Goal: Task Accomplishment & Management: Manage account settings

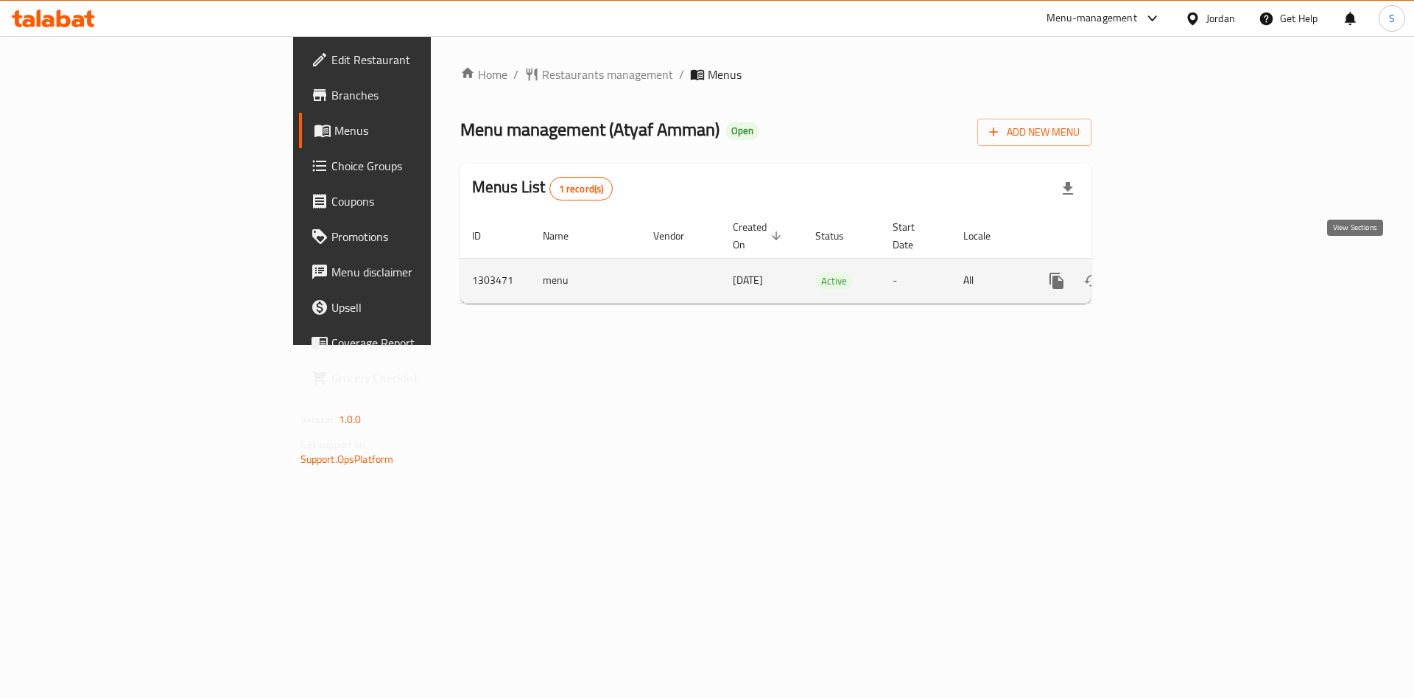
click at [1181, 263] on link "enhanced table" at bounding box center [1162, 280] width 35 height 35
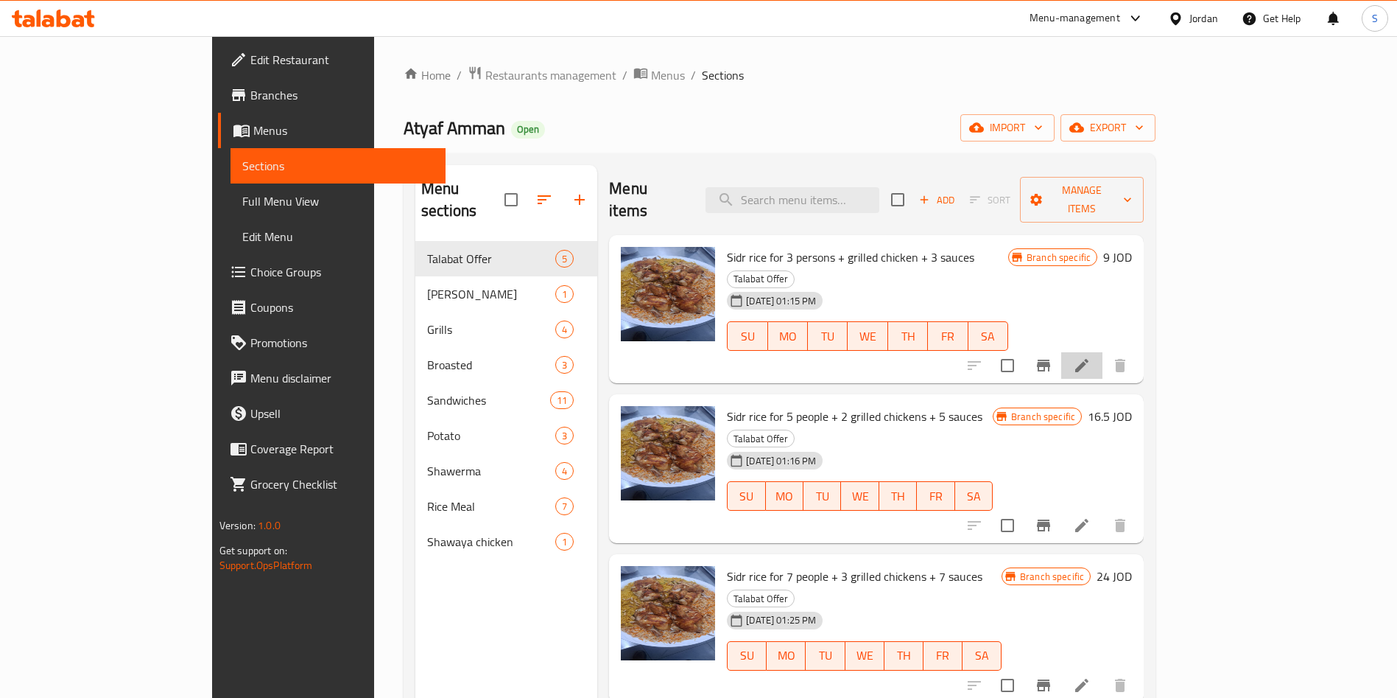
click at [1103, 352] on li at bounding box center [1082, 365] width 41 height 27
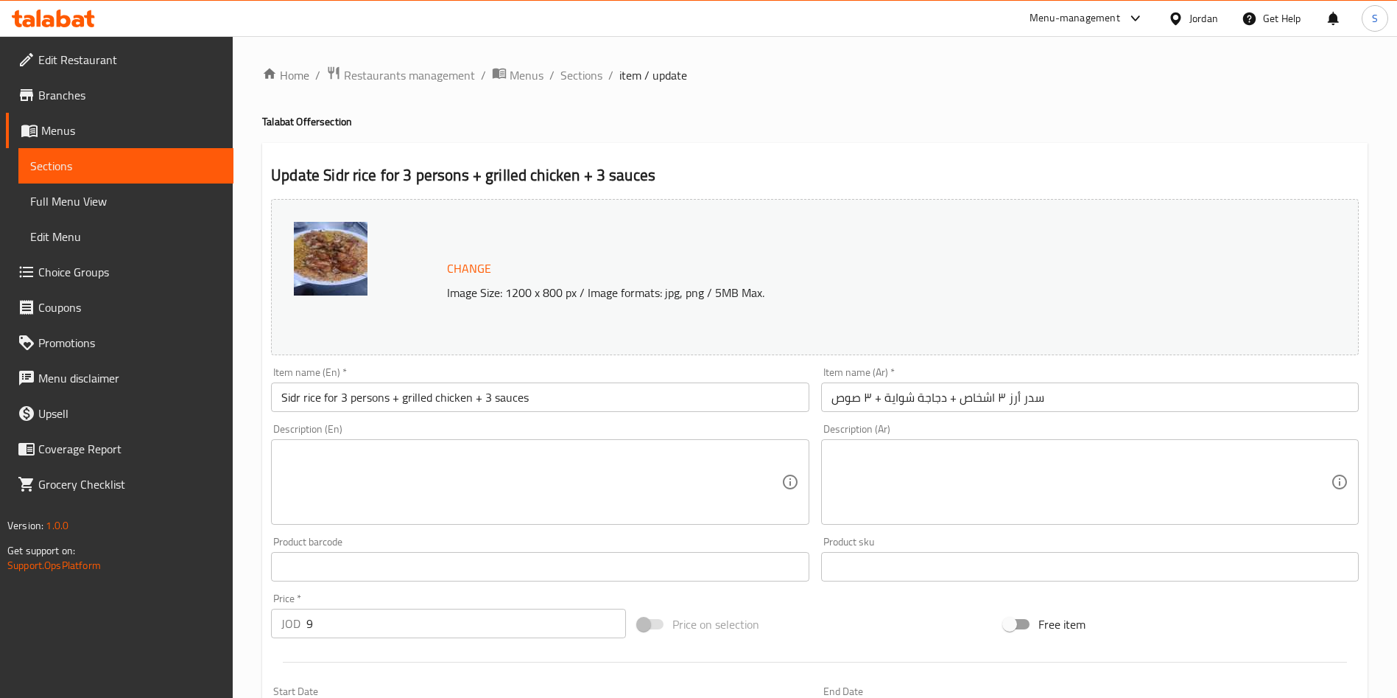
click at [396, 390] on input "Sidr rice for 3 persons + grilled chicken + 3 sauces" at bounding box center [540, 396] width 538 height 29
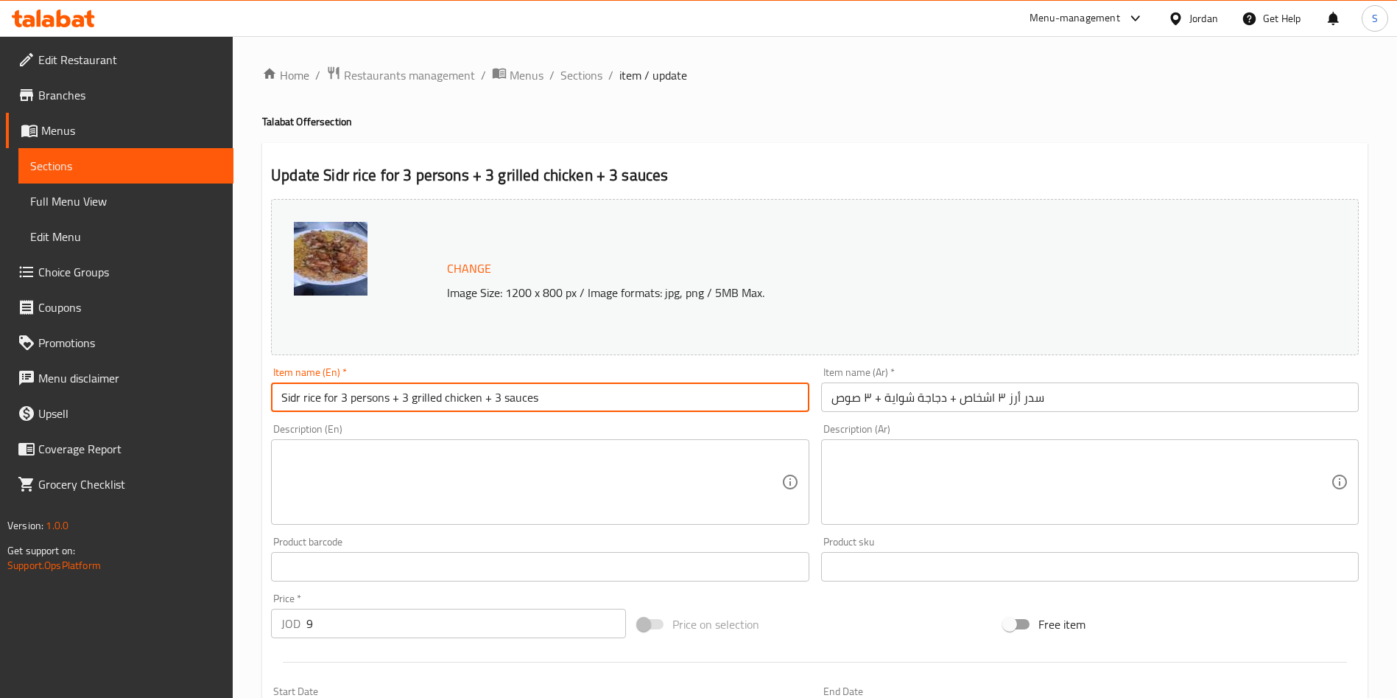
drag, startPoint x: 410, startPoint y: 399, endPoint x: 399, endPoint y: 399, distance: 10.3
click at [399, 399] on input "Sidr rice for 3 persons + 3 grilled chicken + 3 sauces" at bounding box center [540, 396] width 538 height 29
type input "Sidr rice for 3 persons + grilled chicken + 3 sauces"
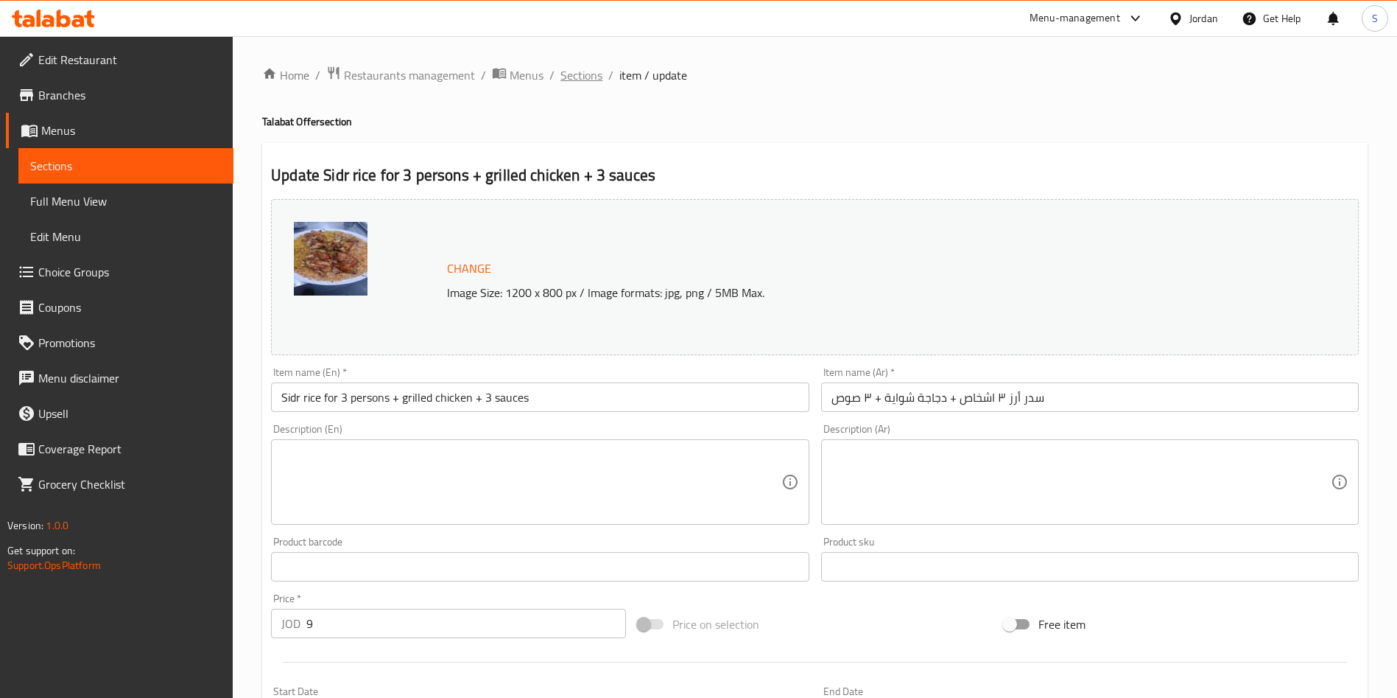
click at [574, 67] on span "Sections" at bounding box center [582, 75] width 42 height 18
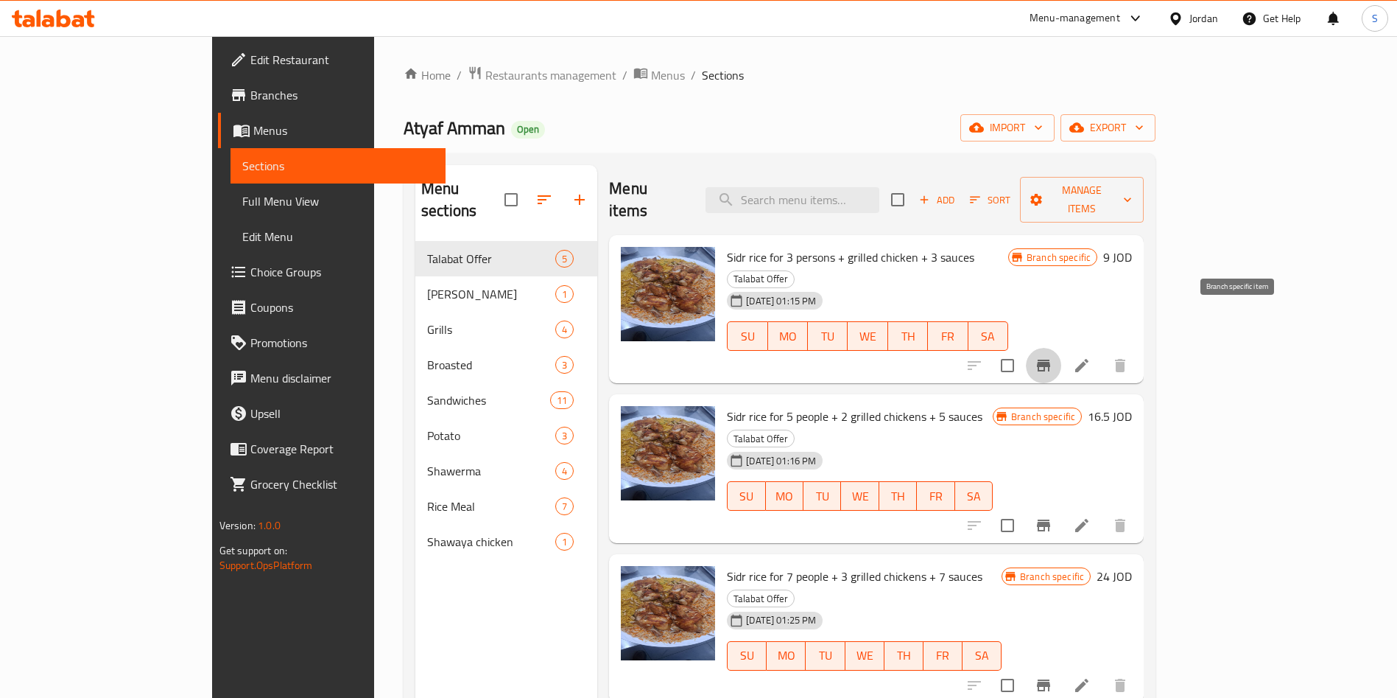
click at [1053, 357] on icon "Branch-specific-item" at bounding box center [1044, 366] width 18 height 18
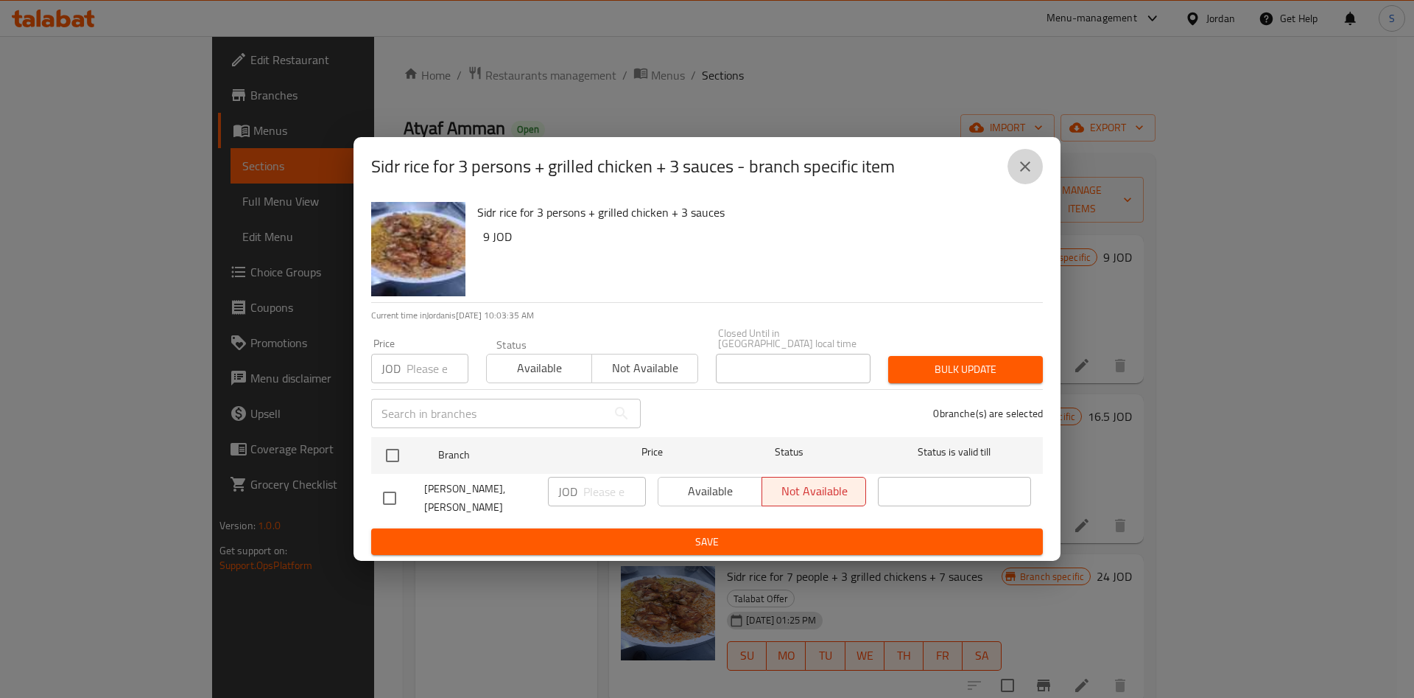
click at [1028, 182] on button "close" at bounding box center [1025, 166] width 35 height 35
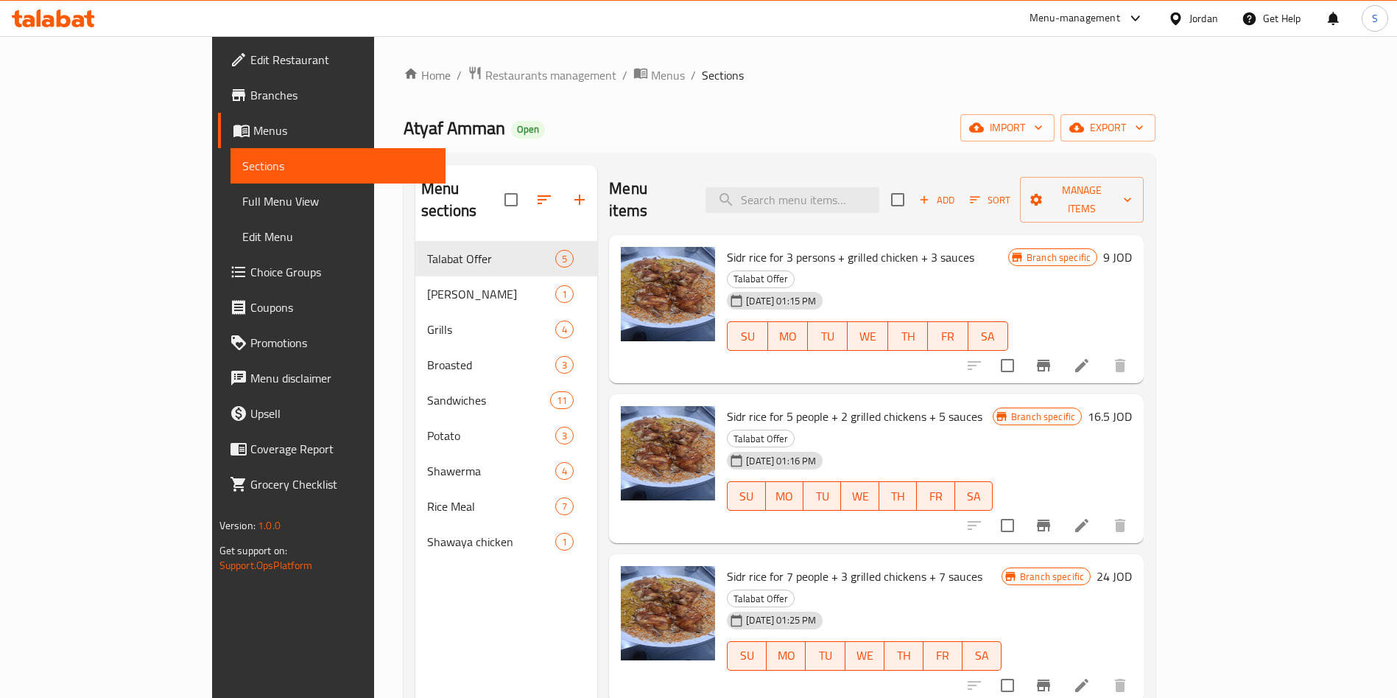
scroll to position [34, 0]
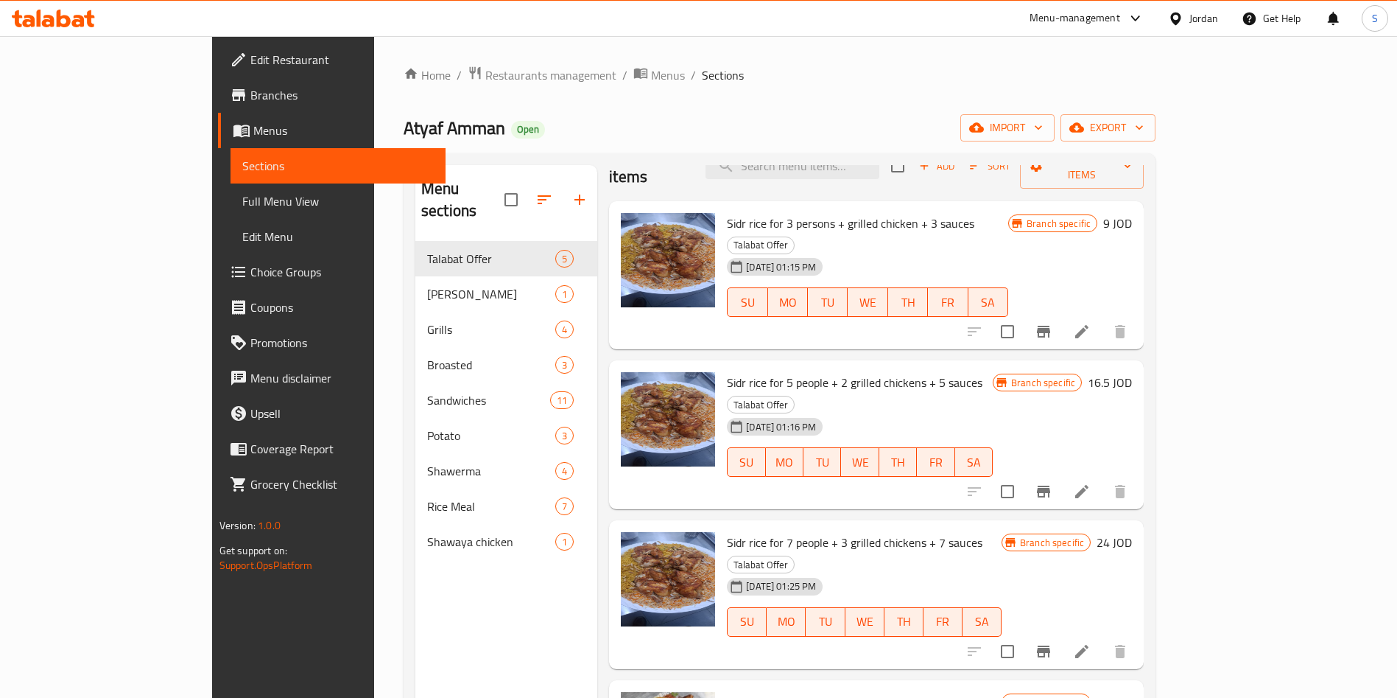
click at [1050, 485] on icon "Branch-specific-item" at bounding box center [1043, 491] width 13 height 12
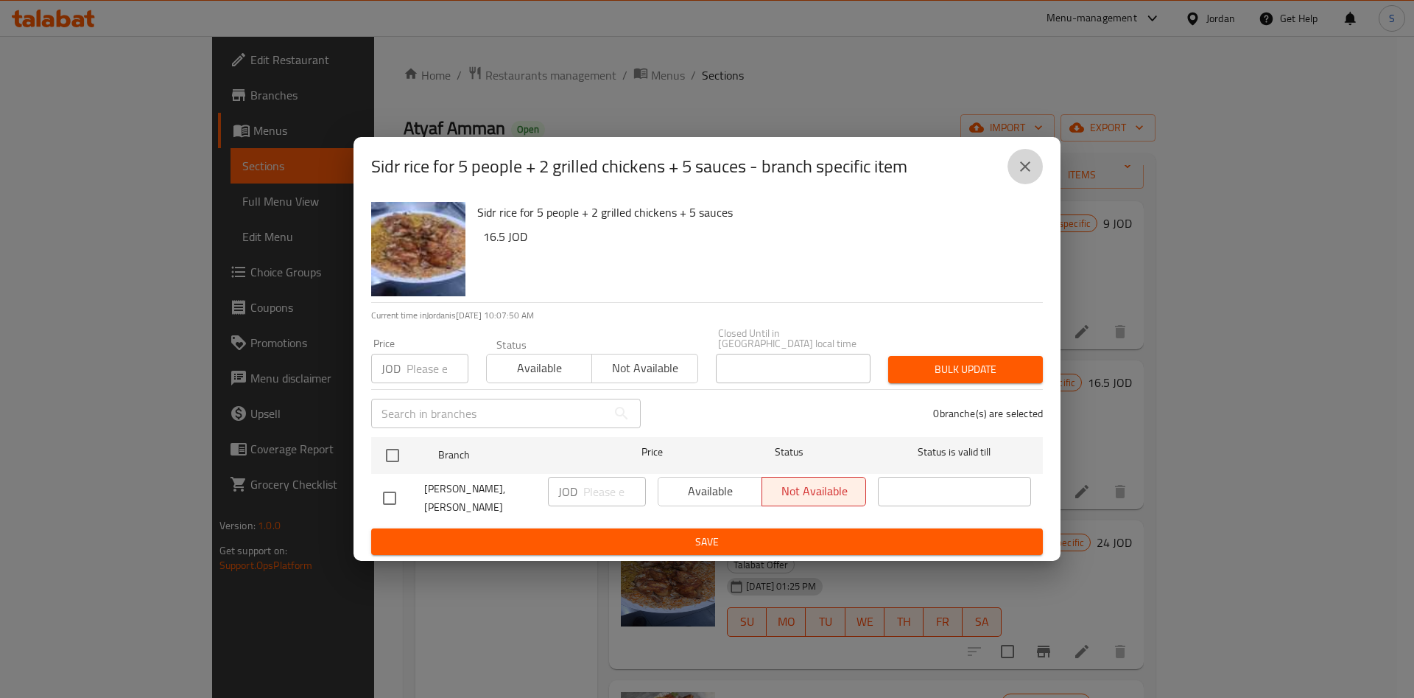
click at [1035, 162] on button "close" at bounding box center [1025, 166] width 35 height 35
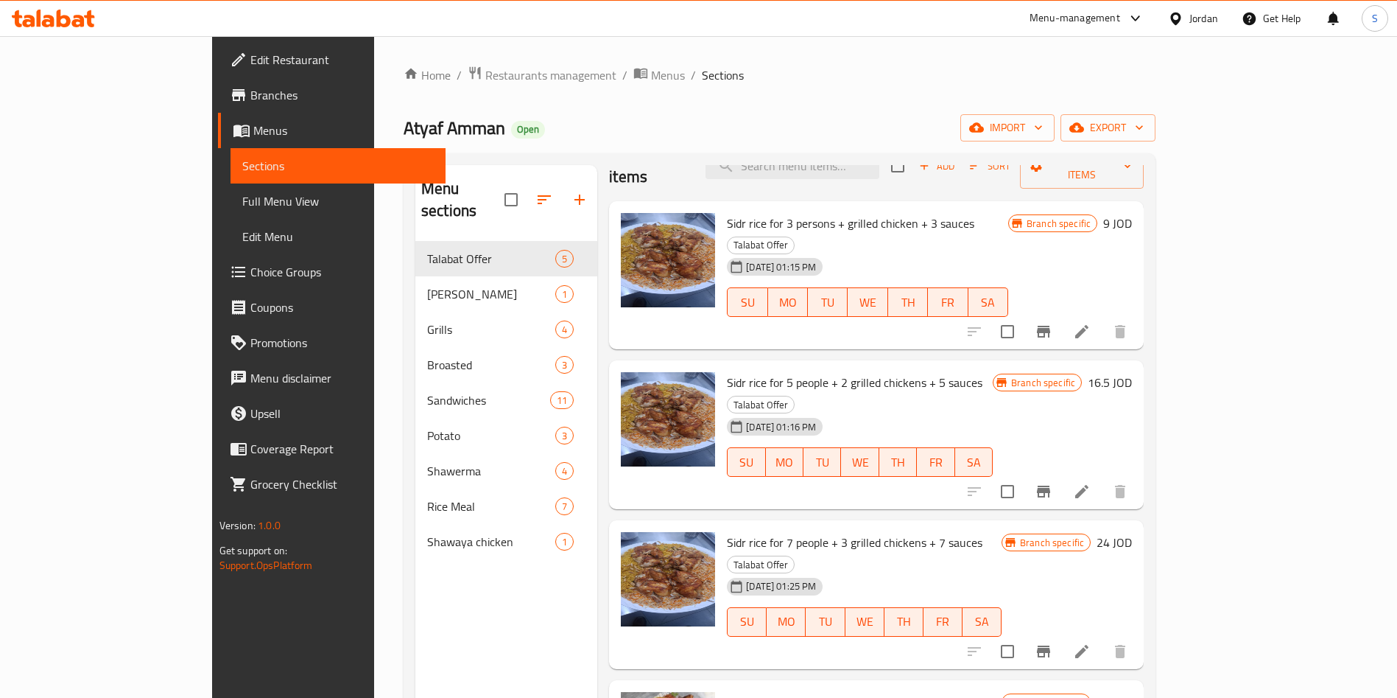
click at [392, 60] on div "Home / Restaurants management / Menus / Sections Atyaf Amman Open import export…" at bounding box center [779, 470] width 811 height 868
click at [393, 63] on div "Home / Restaurants management / Menus / Sections Atyaf Amman Open import export…" at bounding box center [779, 470] width 811 height 868
click at [404, 102] on div "Home / Restaurants management / Menus / Sections Atyaf Amman Open import export…" at bounding box center [780, 470] width 752 height 809
click at [404, 92] on div "Home / Restaurants management / Menus / Sections Atyaf Amman Open import export…" at bounding box center [780, 470] width 752 height 809
click at [404, 90] on div "Home / Restaurants management / Menus / Sections Atyaf Amman Open import export…" at bounding box center [780, 470] width 752 height 809
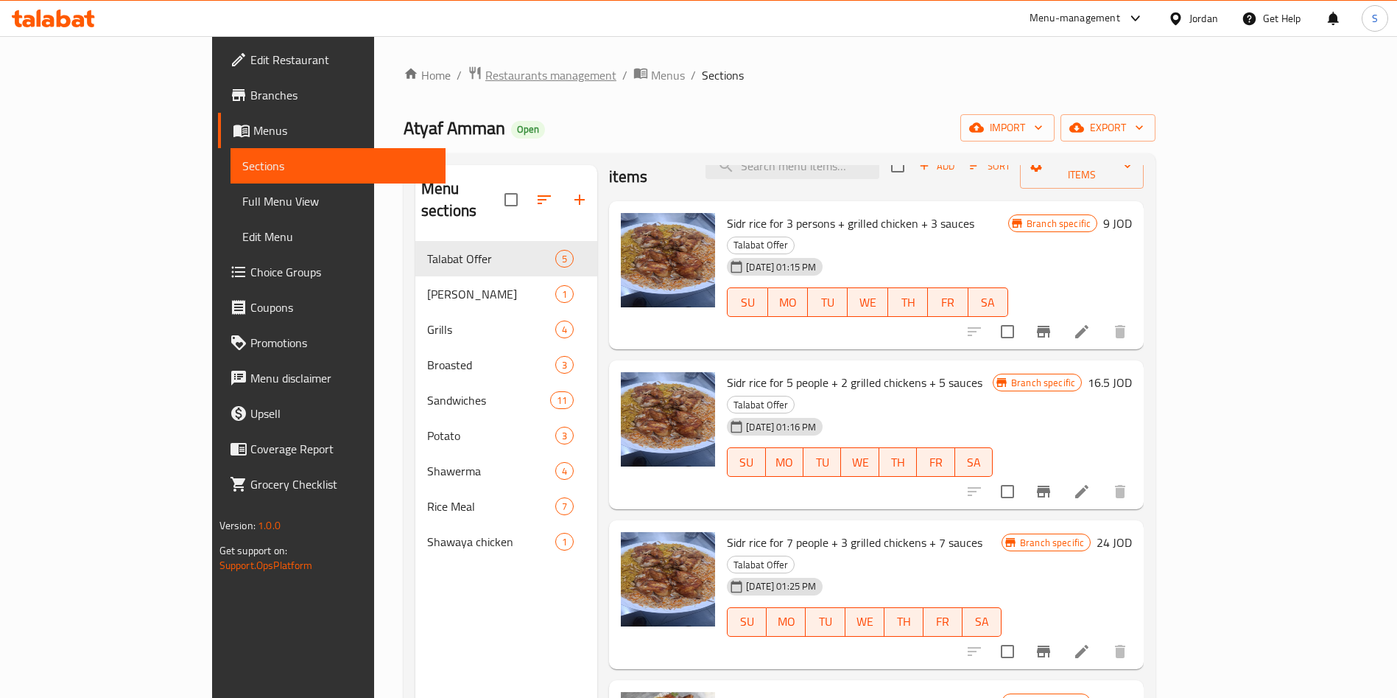
click at [485, 79] on span "Restaurants management" at bounding box center [550, 75] width 131 height 18
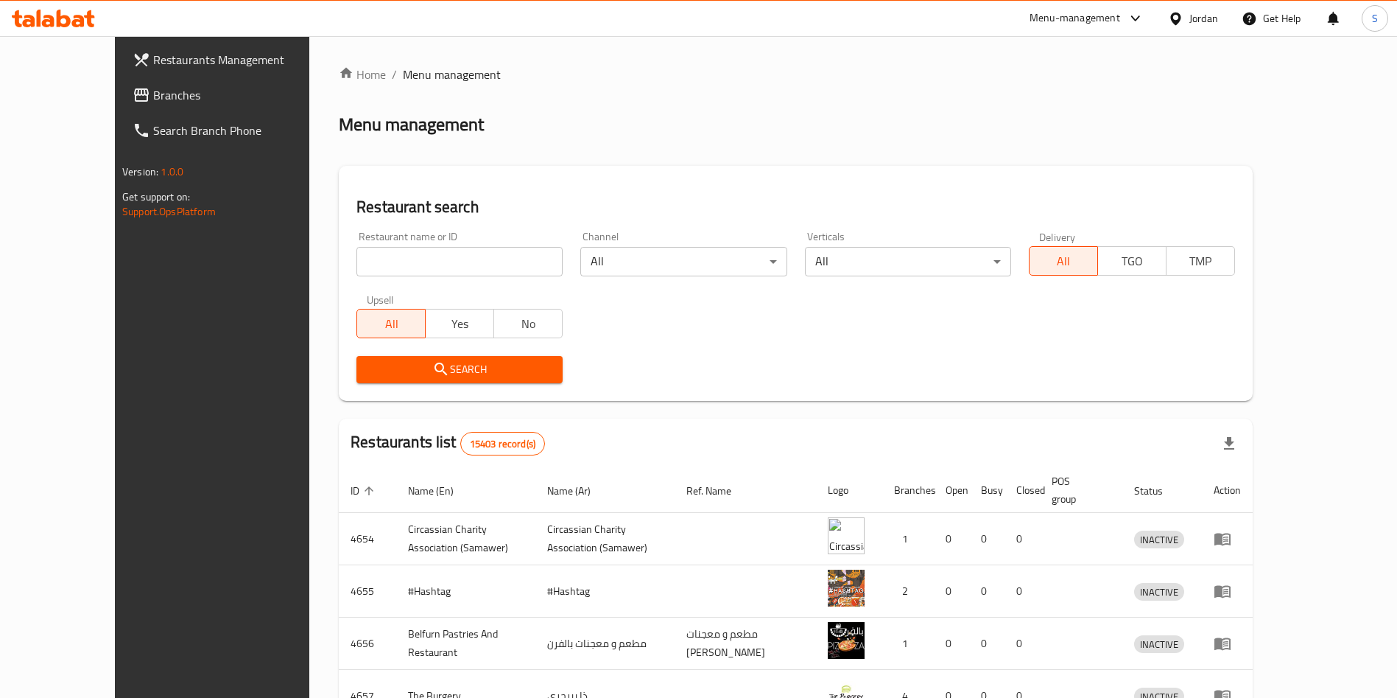
click at [374, 266] on input "search" at bounding box center [460, 261] width 206 height 29
type input "Yass"
click at [368, 373] on span "Search" at bounding box center [459, 369] width 183 height 18
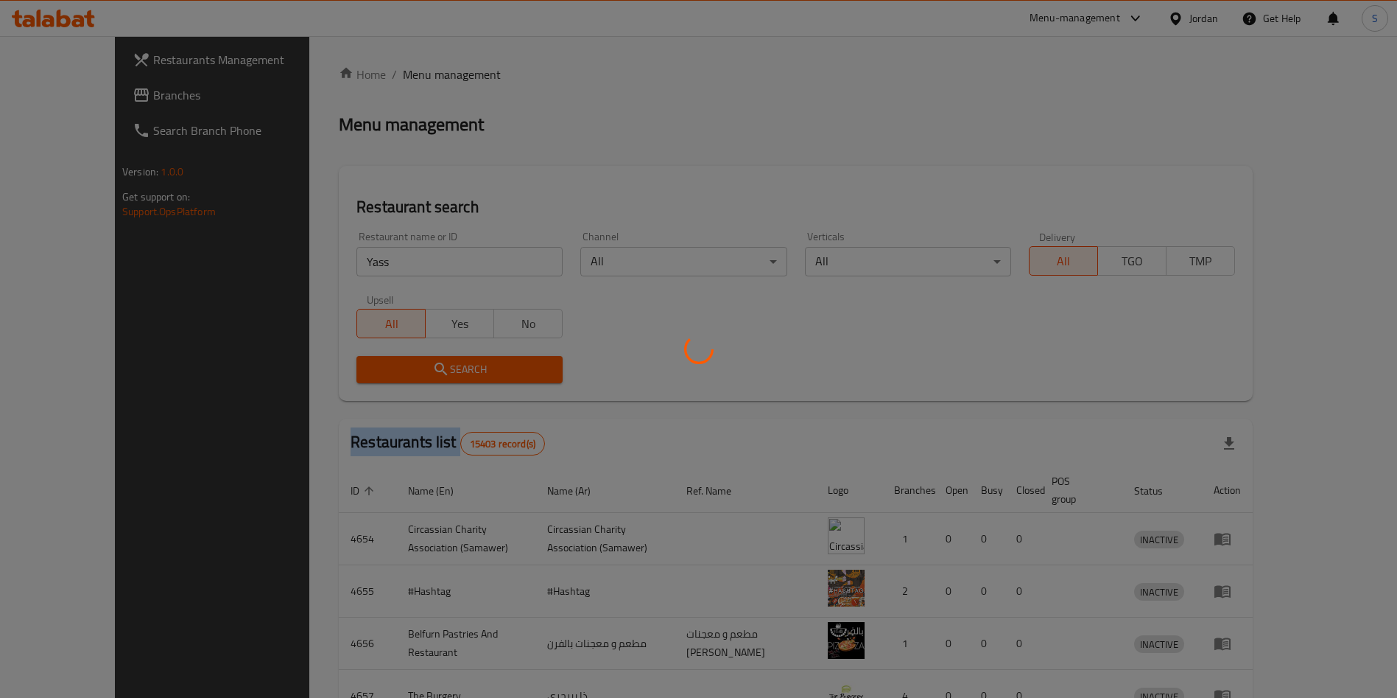
click at [344, 373] on div at bounding box center [698, 349] width 1397 height 698
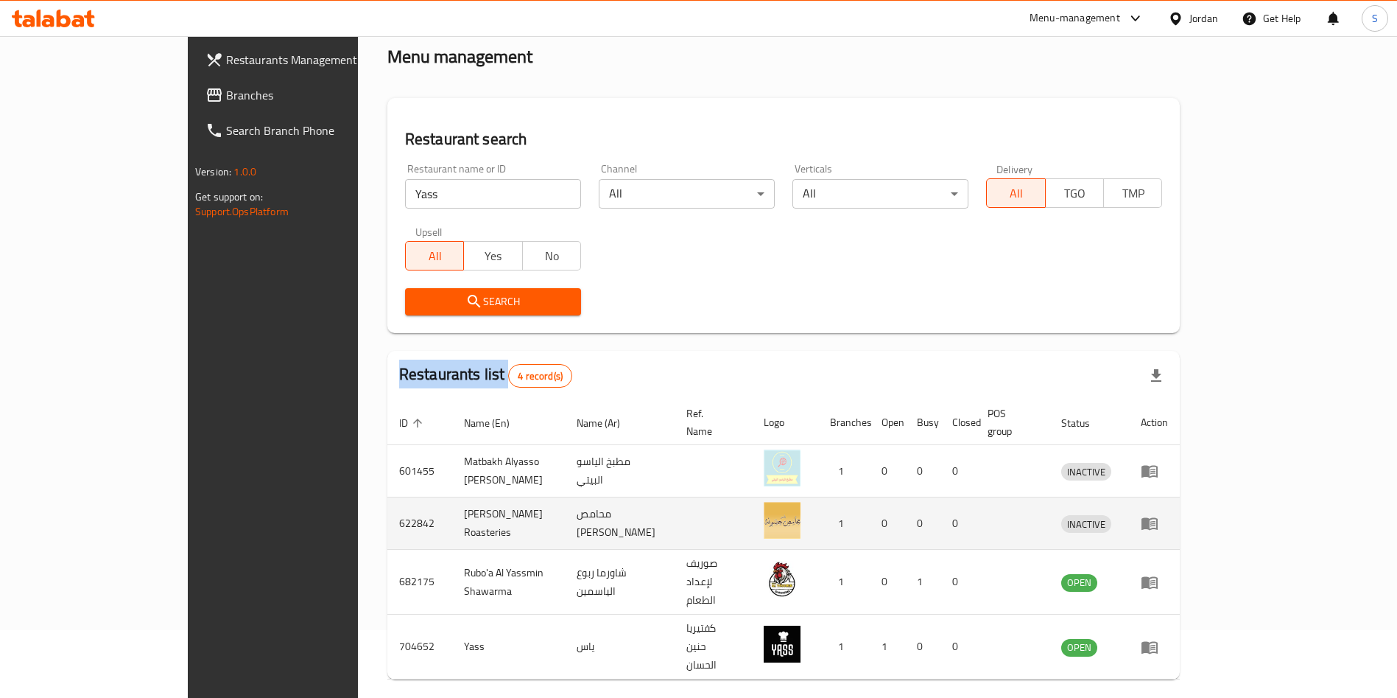
scroll to position [88, 0]
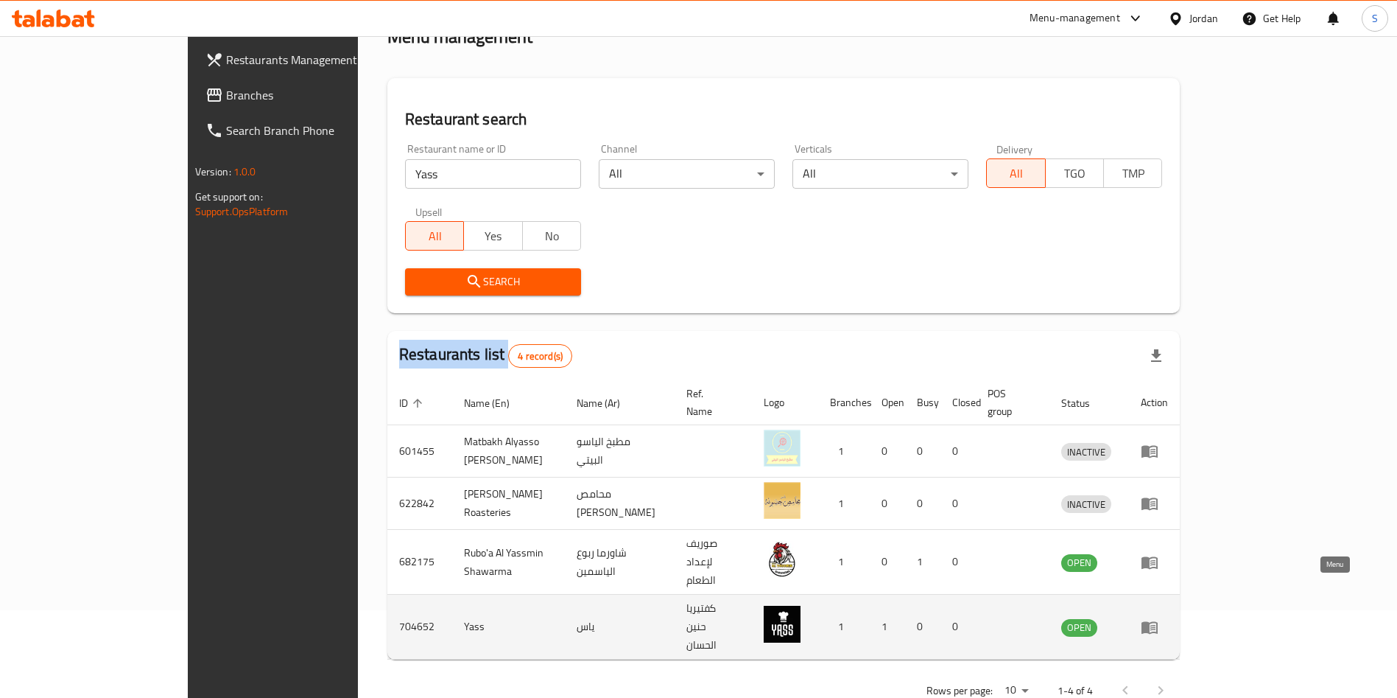
click at [1168, 618] on link "enhanced table" at bounding box center [1154, 627] width 27 height 18
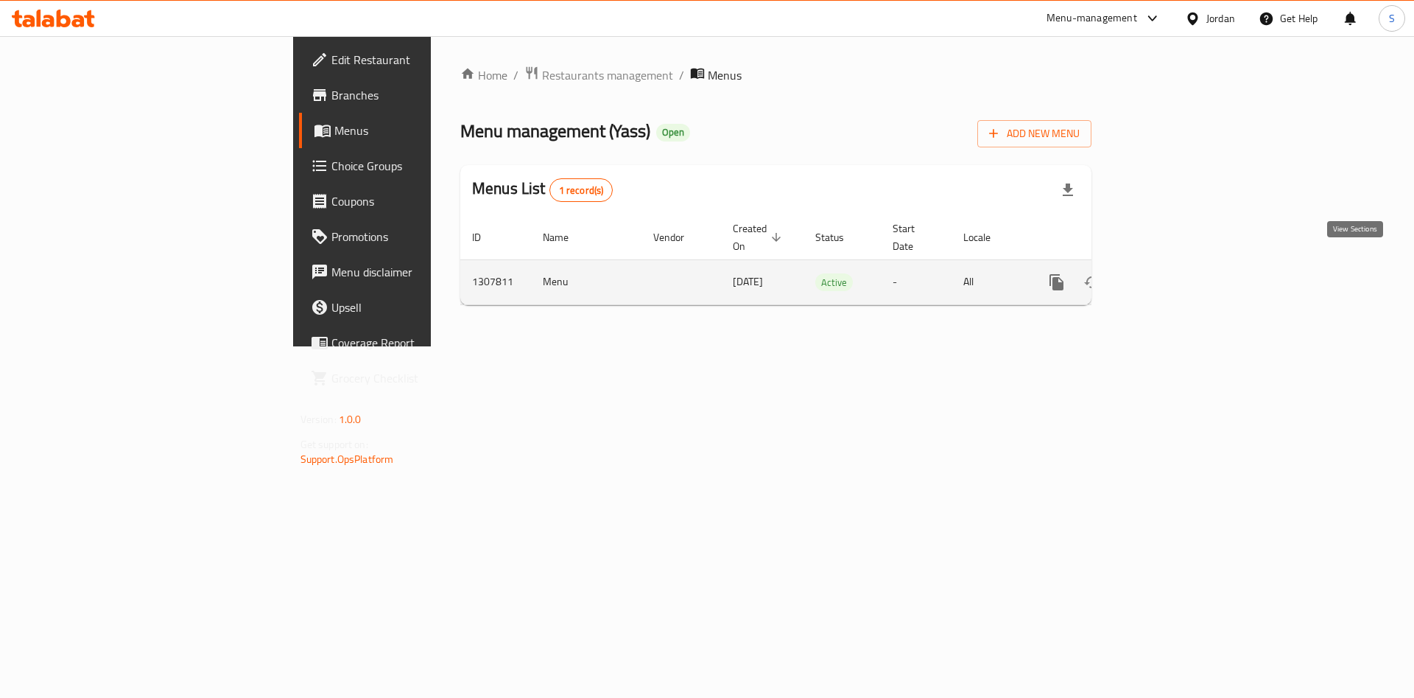
click at [1181, 264] on link "enhanced table" at bounding box center [1162, 281] width 35 height 35
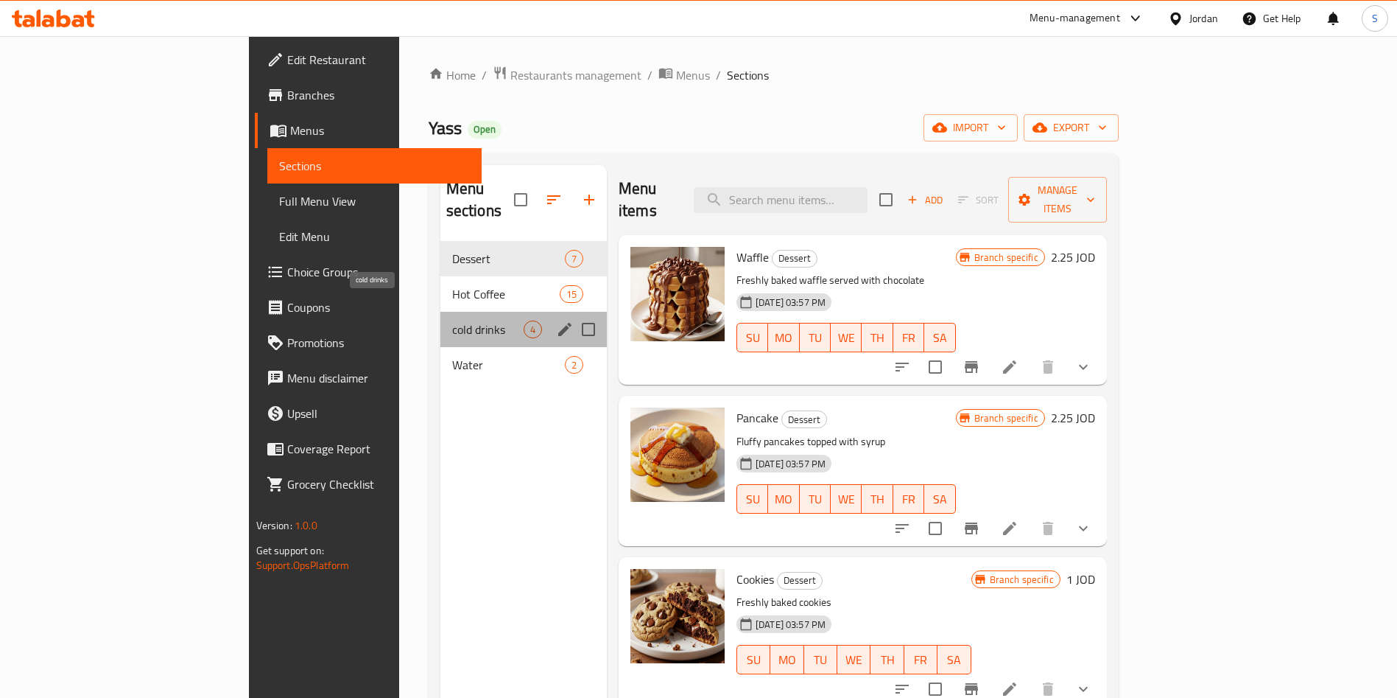
click at [452, 320] on span "cold drinks" at bounding box center [487, 329] width 71 height 18
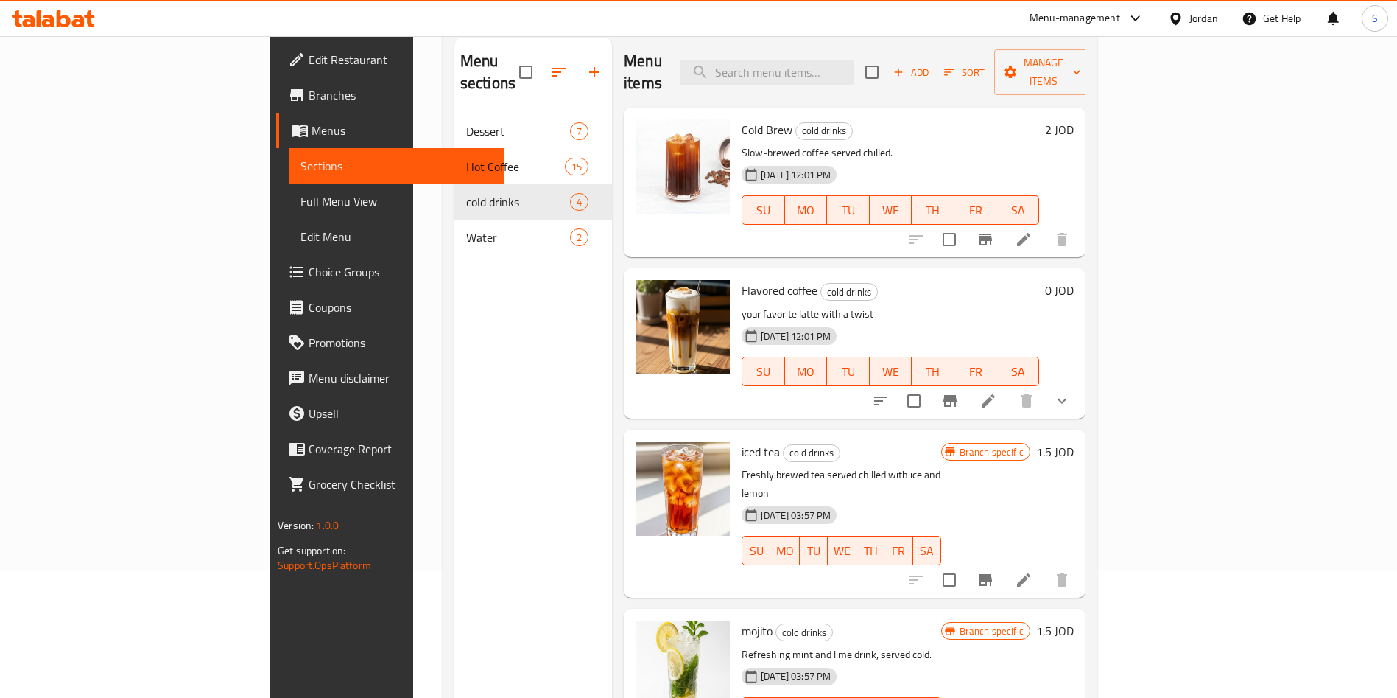
scroll to position [206, 0]
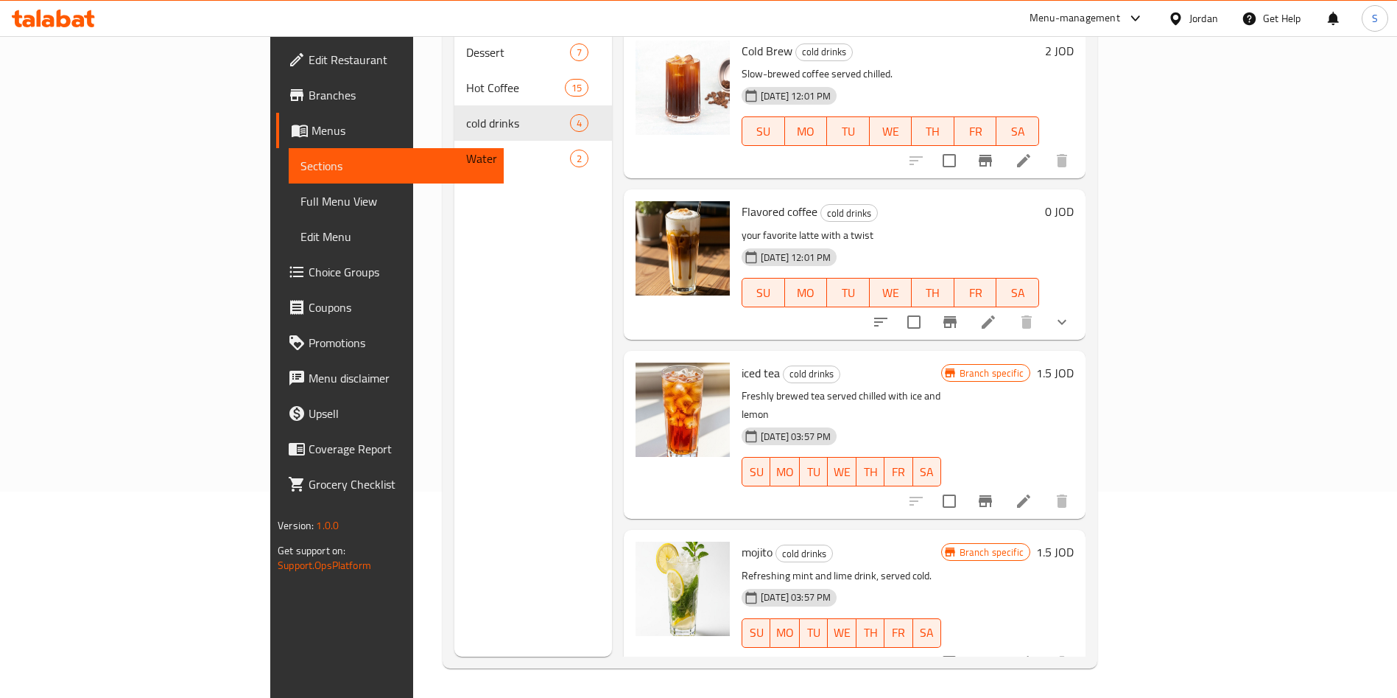
click at [309, 103] on span "Branches" at bounding box center [400, 95] width 183 height 18
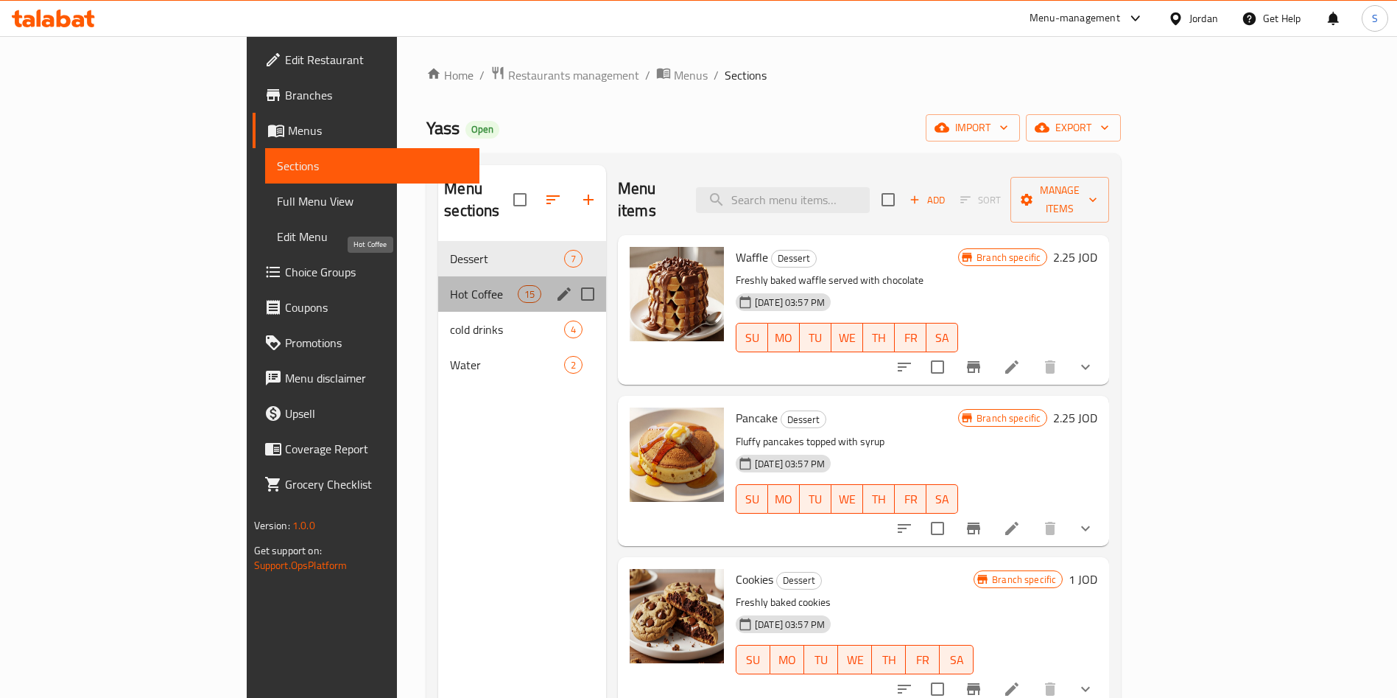
click at [450, 285] on span "Hot Coffee" at bounding box center [483, 294] width 67 height 18
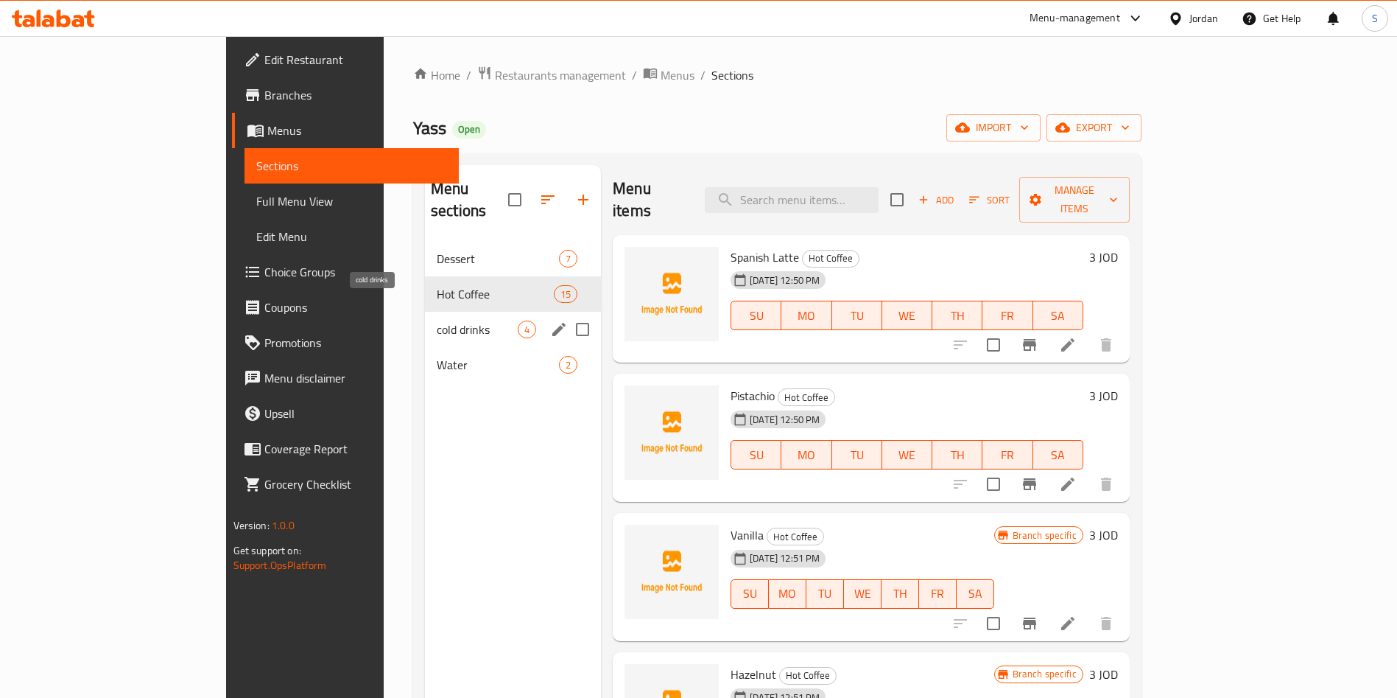
click at [437, 320] on span "cold drinks" at bounding box center [477, 329] width 81 height 18
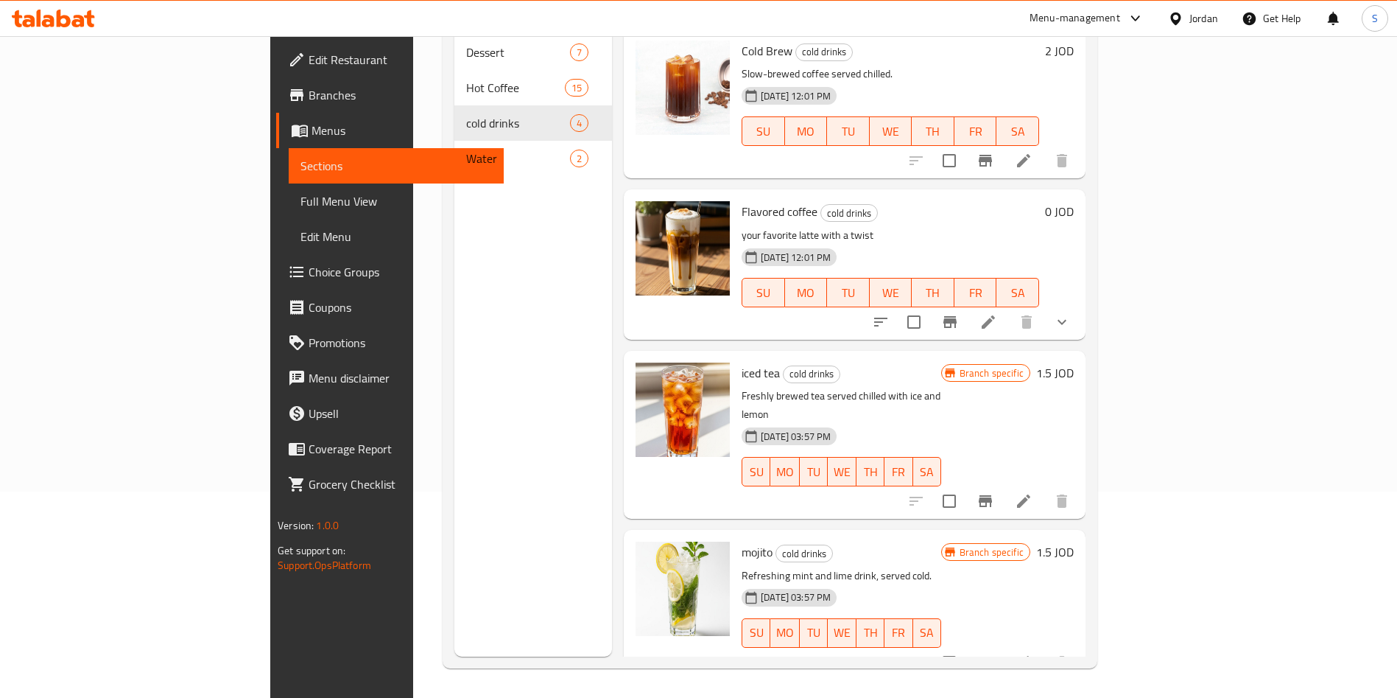
scroll to position [96, 0]
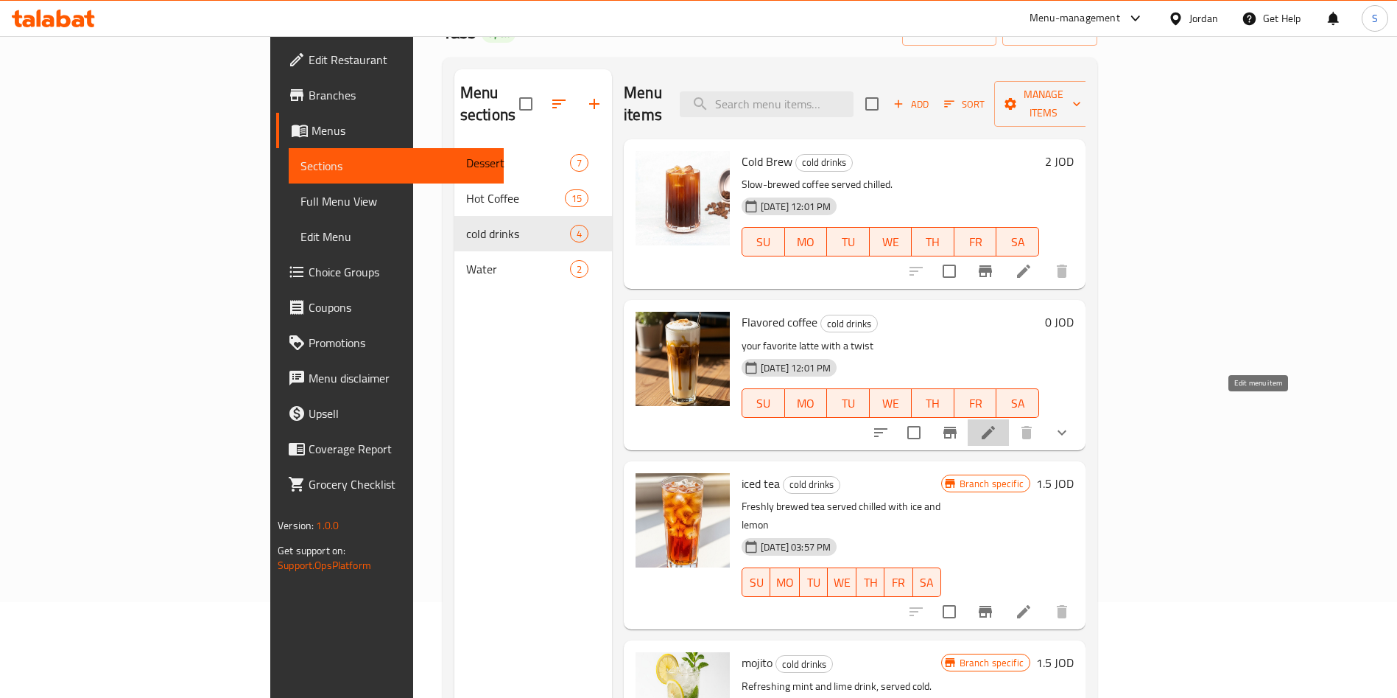
click at [997, 424] on icon at bounding box center [989, 433] width 18 height 18
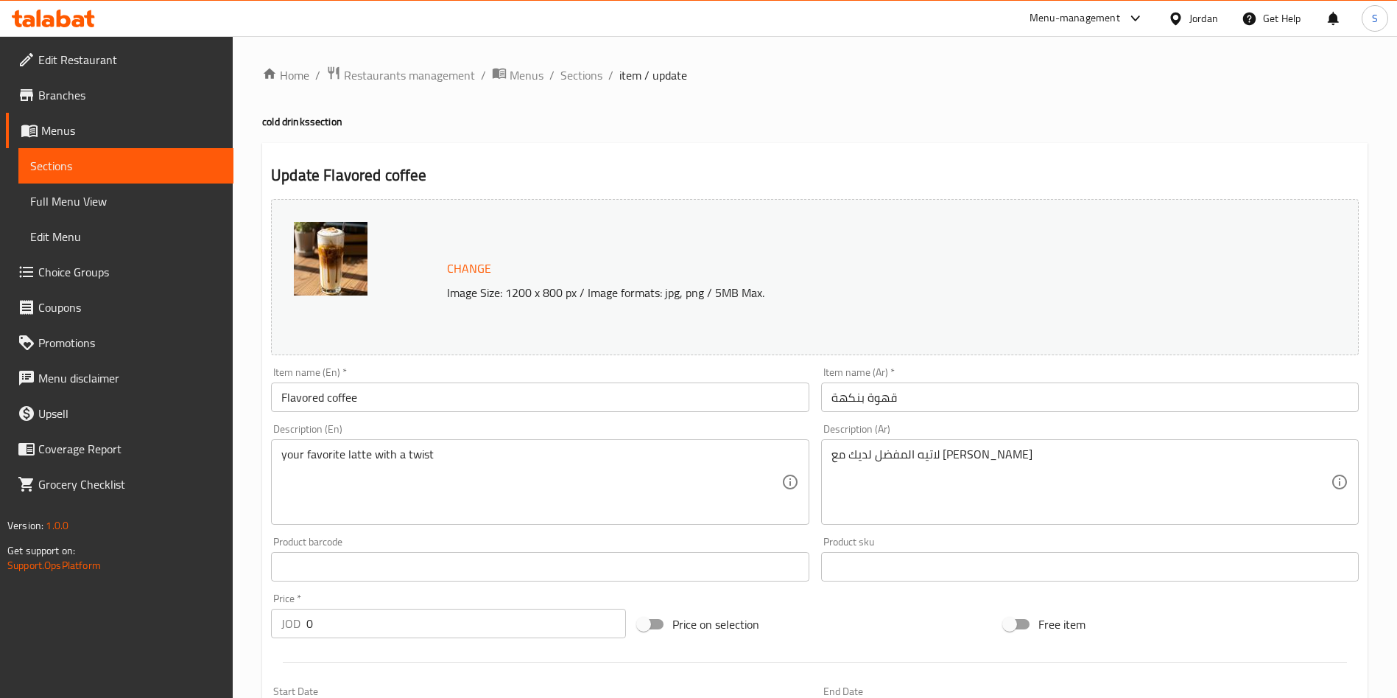
click at [579, 60] on div "Home / Restaurants management / Menus / Sections / item / update cold drinks se…" at bounding box center [815, 629] width 1165 height 1187
click at [578, 69] on span "Sections" at bounding box center [582, 75] width 42 height 18
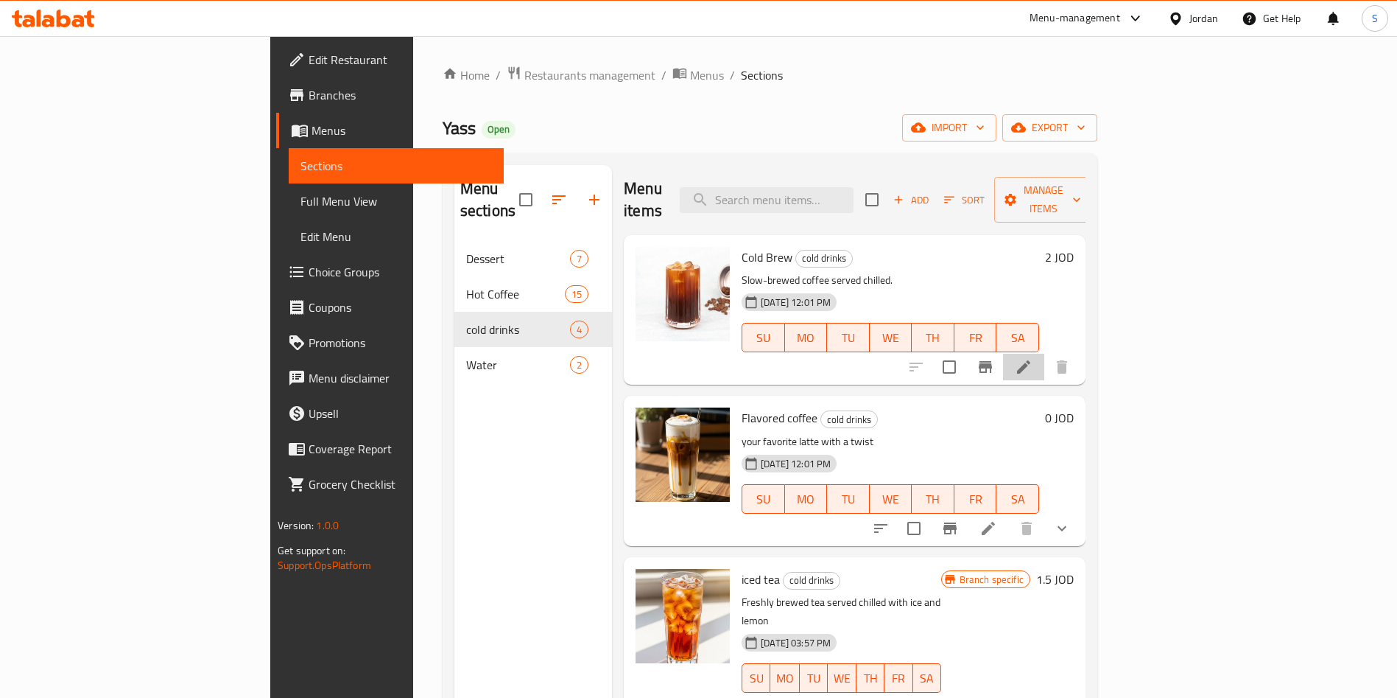
click at [1045, 354] on li at bounding box center [1023, 367] width 41 height 27
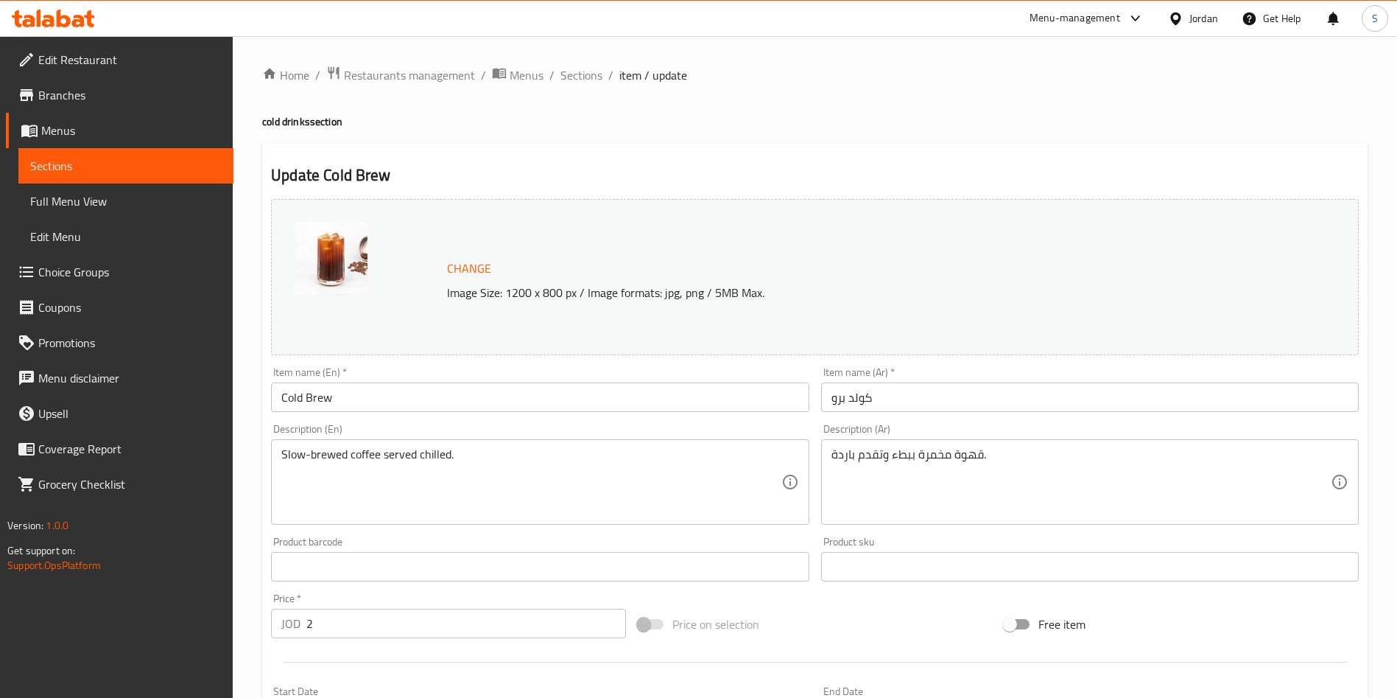
scroll to position [110, 0]
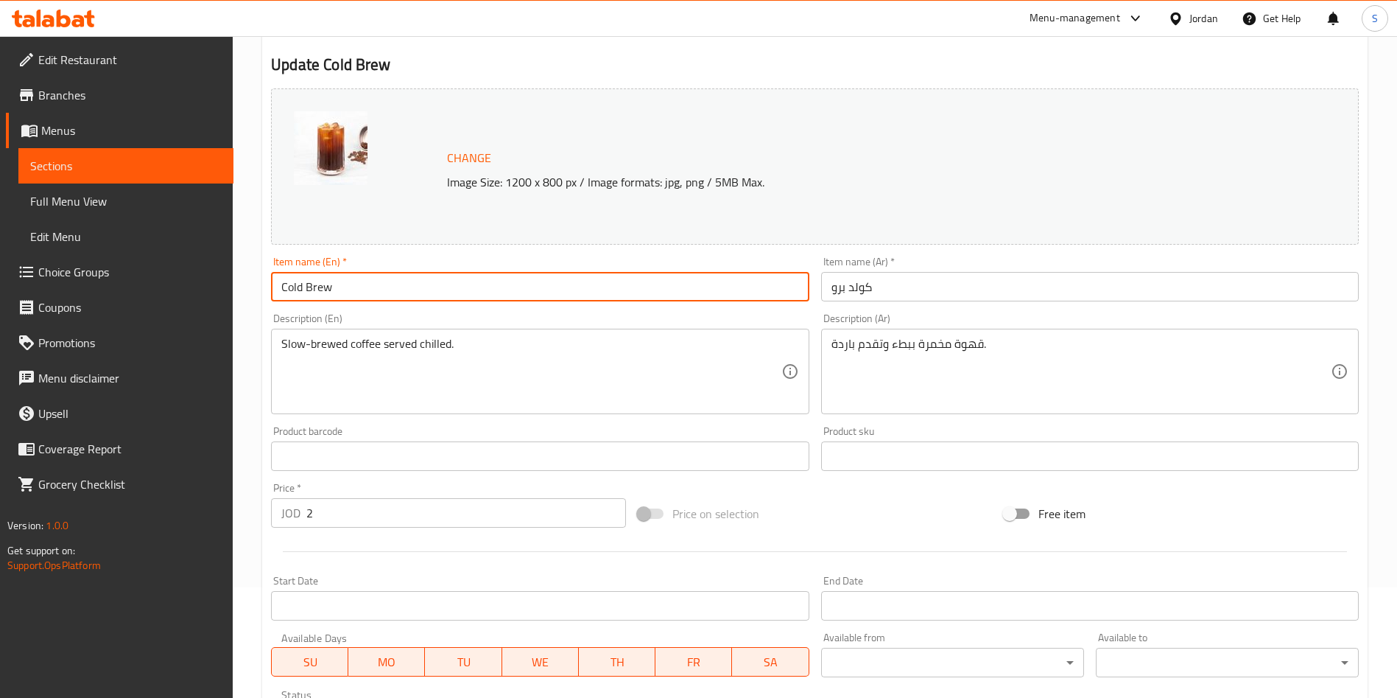
drag, startPoint x: 392, startPoint y: 291, endPoint x: 259, endPoint y: 291, distance: 133.3
click at [259, 291] on div "Home / Restaurants management / Menus / Sections / item / update cold drinks se…" at bounding box center [815, 439] width 1165 height 1026
drag, startPoint x: 357, startPoint y: 293, endPoint x: 335, endPoint y: 297, distance: 22.4
click at [335, 297] on input "Ice americaco" at bounding box center [540, 286] width 538 height 29
click at [335, 290] on input "Ice americaano" at bounding box center [540, 286] width 538 height 29
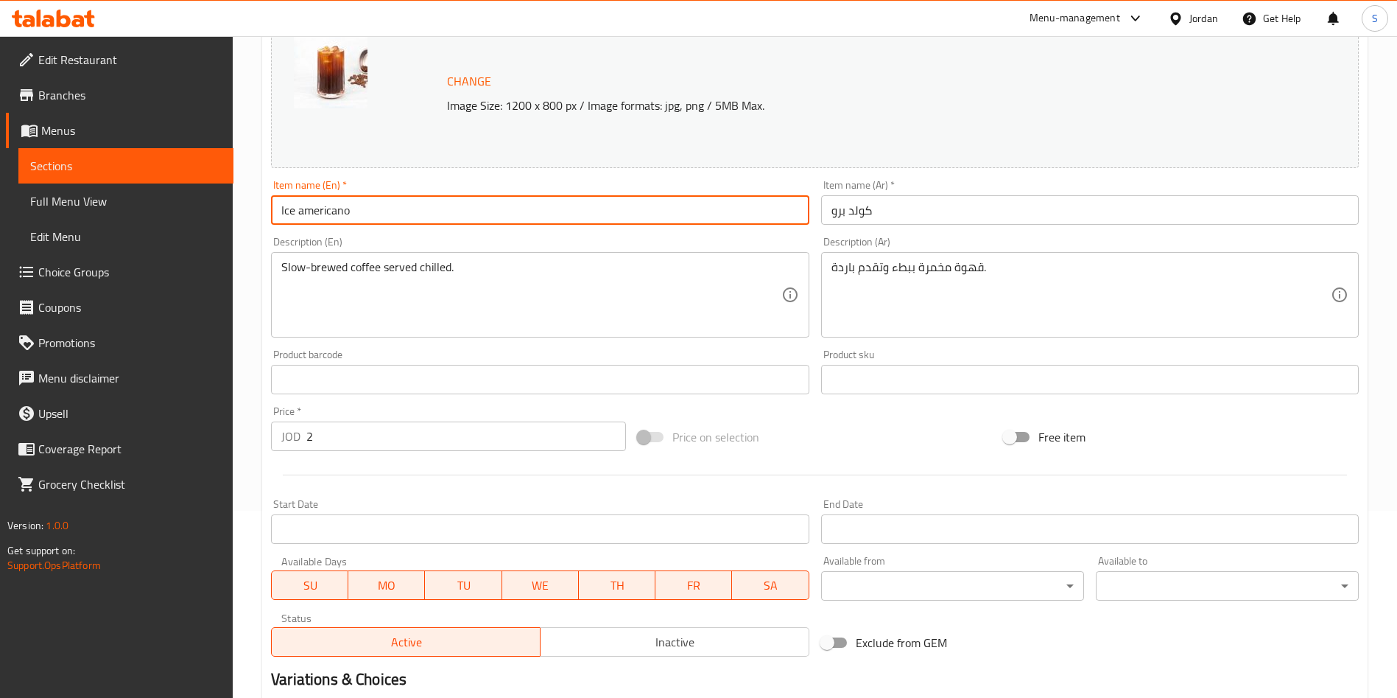
scroll to position [221, 0]
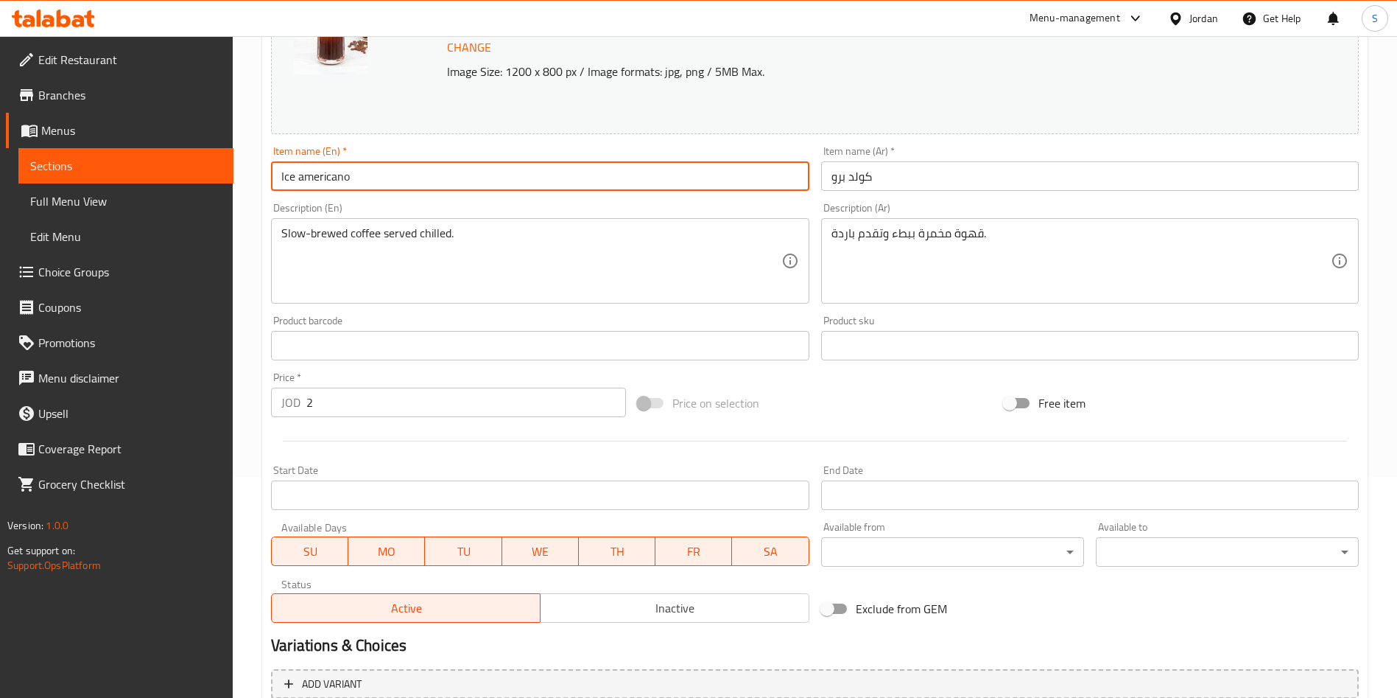
type input "Ice americano"
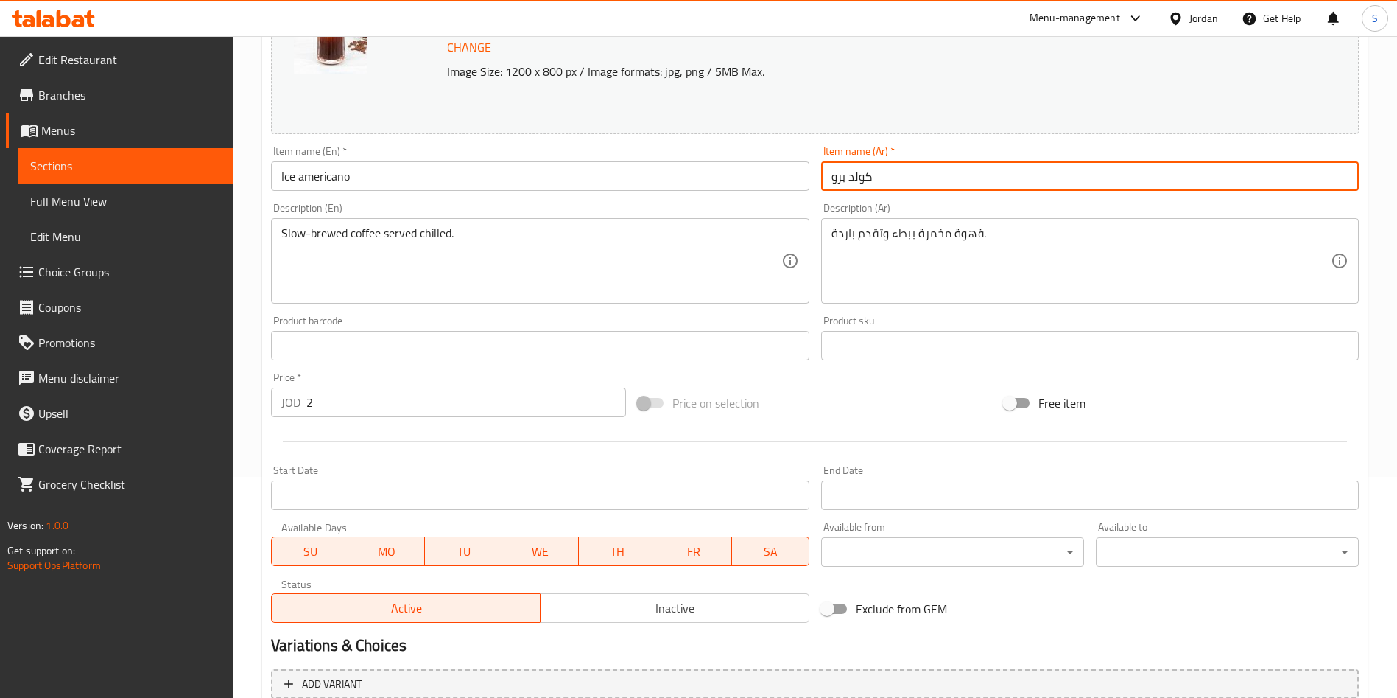
drag, startPoint x: 879, startPoint y: 179, endPoint x: 728, endPoint y: 177, distance: 151.0
click at [728, 177] on div "Change Image Size: 1200 x 800 px / Image formats: jpg, png / 5MB Max. Item name…" at bounding box center [815, 300] width 1100 height 656
paste input "ايس اميركان"
type input "ايس اميركانو"
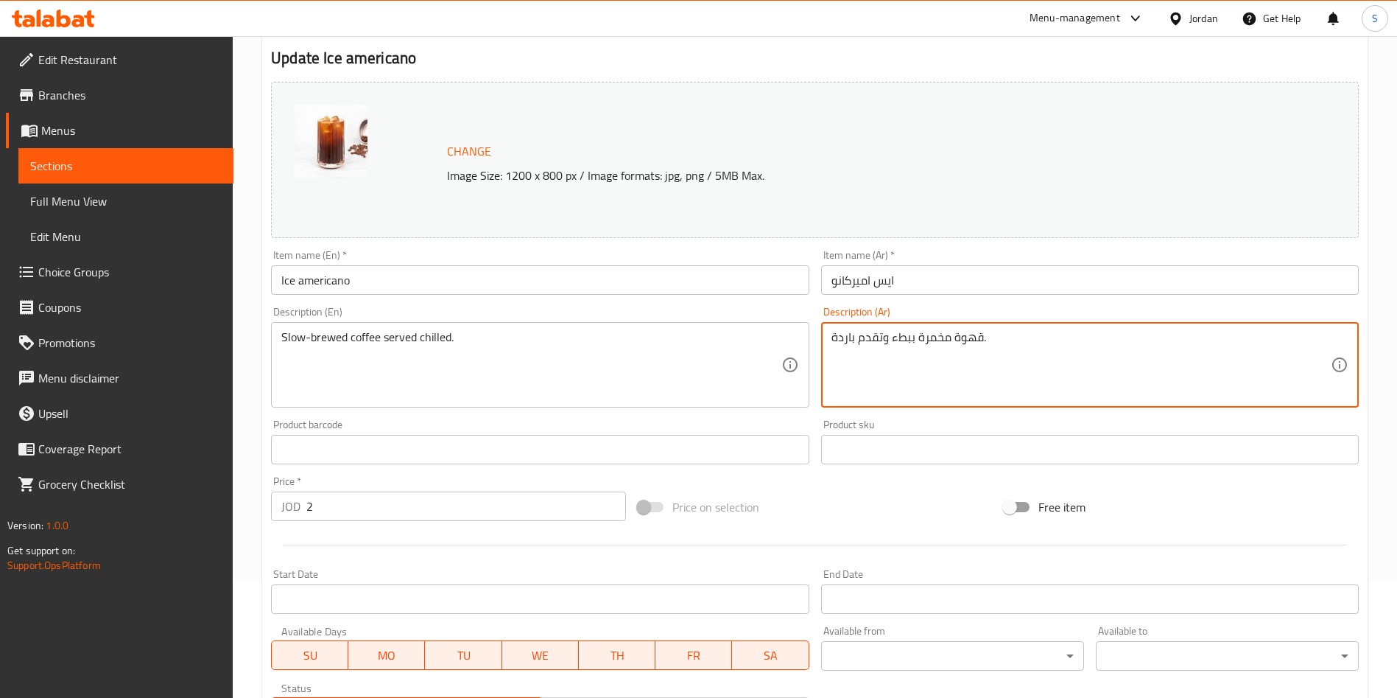
scroll to position [0, 0]
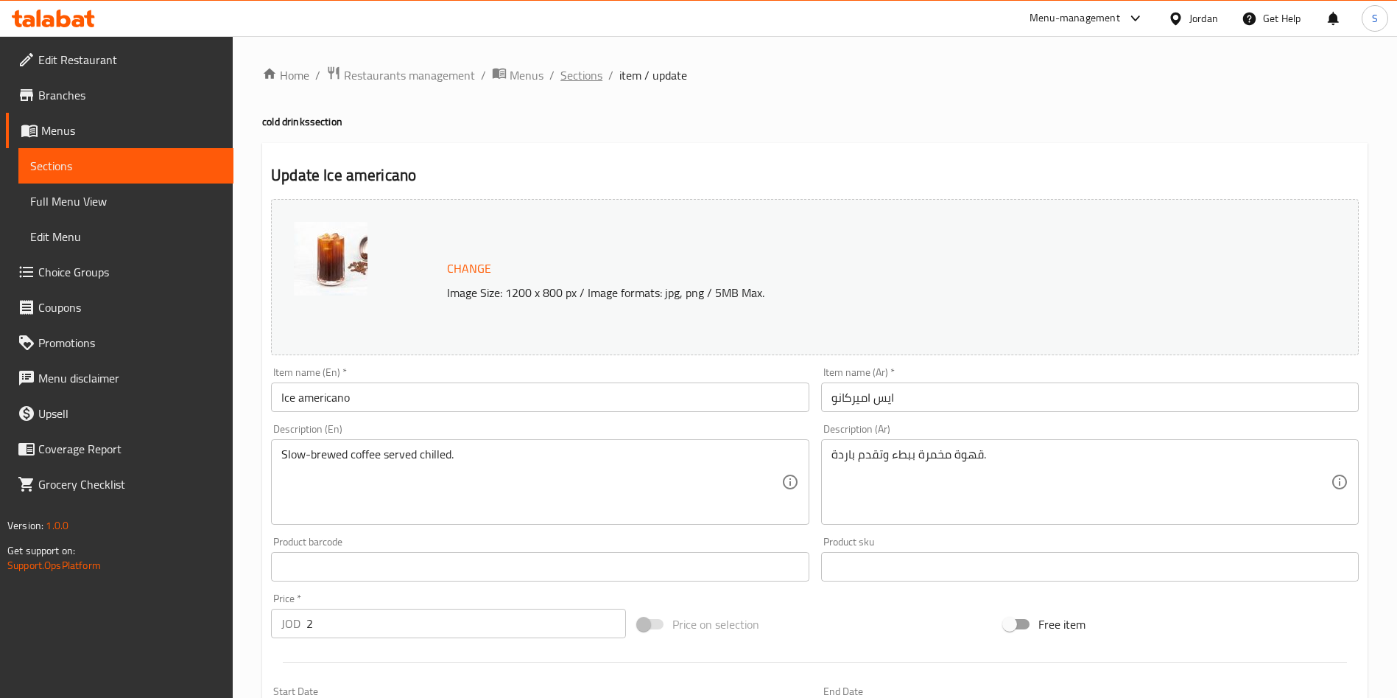
click at [597, 84] on span "Sections" at bounding box center [582, 75] width 42 height 18
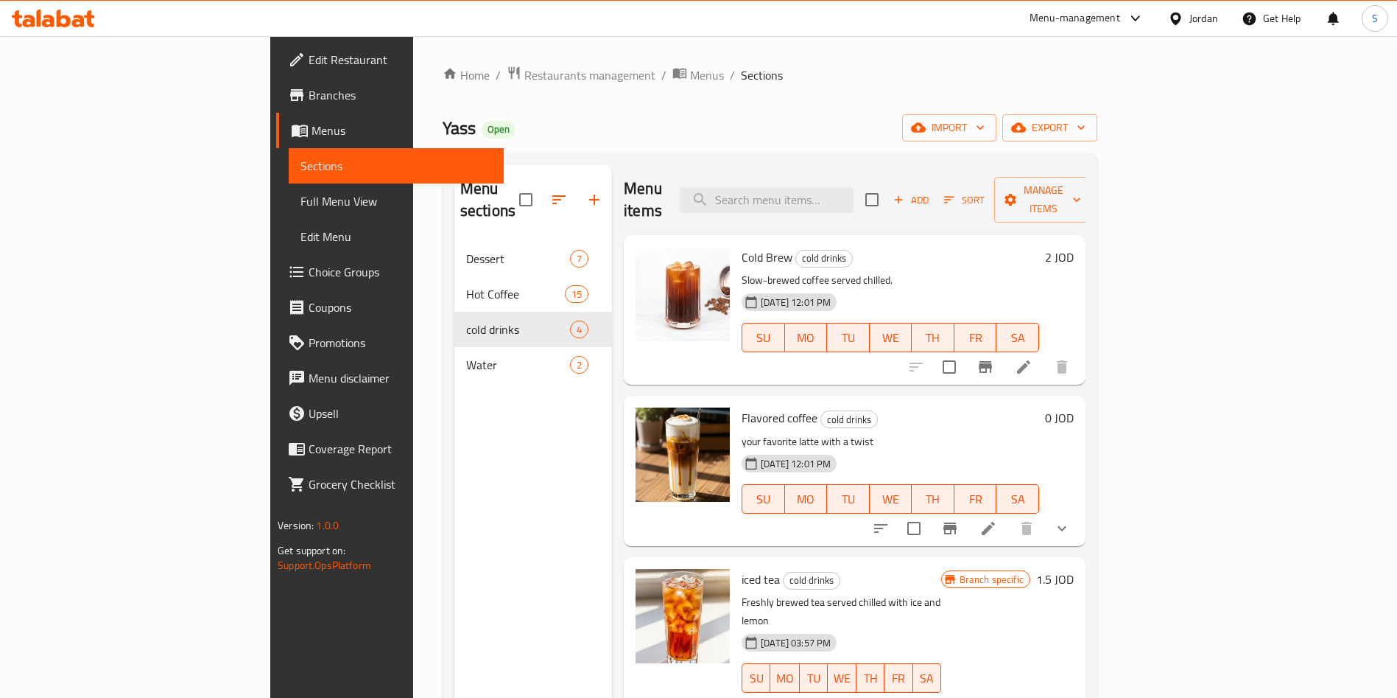
click at [997, 519] on icon at bounding box center [989, 528] width 18 height 18
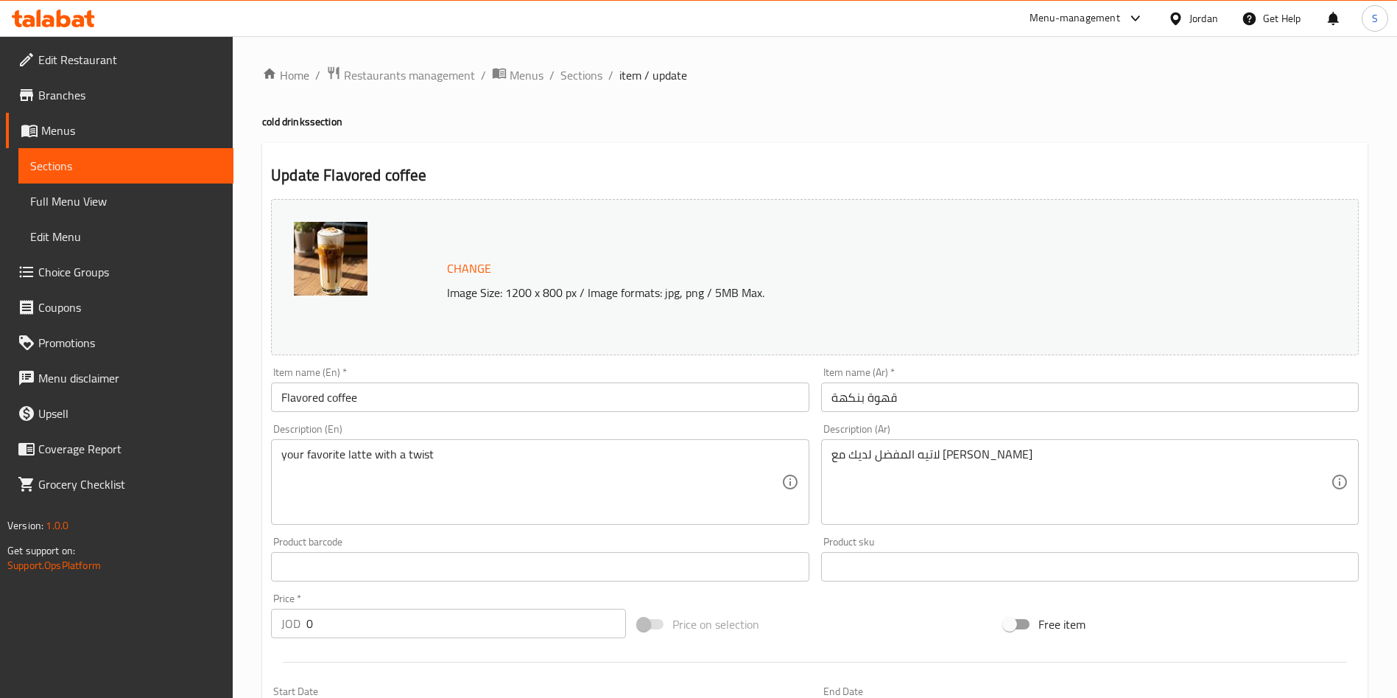
click at [578, 61] on div "Home / Restaurants management / Menus / Sections / item / update cold drinks se…" at bounding box center [815, 629] width 1165 height 1187
click at [585, 74] on span "Sections" at bounding box center [582, 75] width 42 height 18
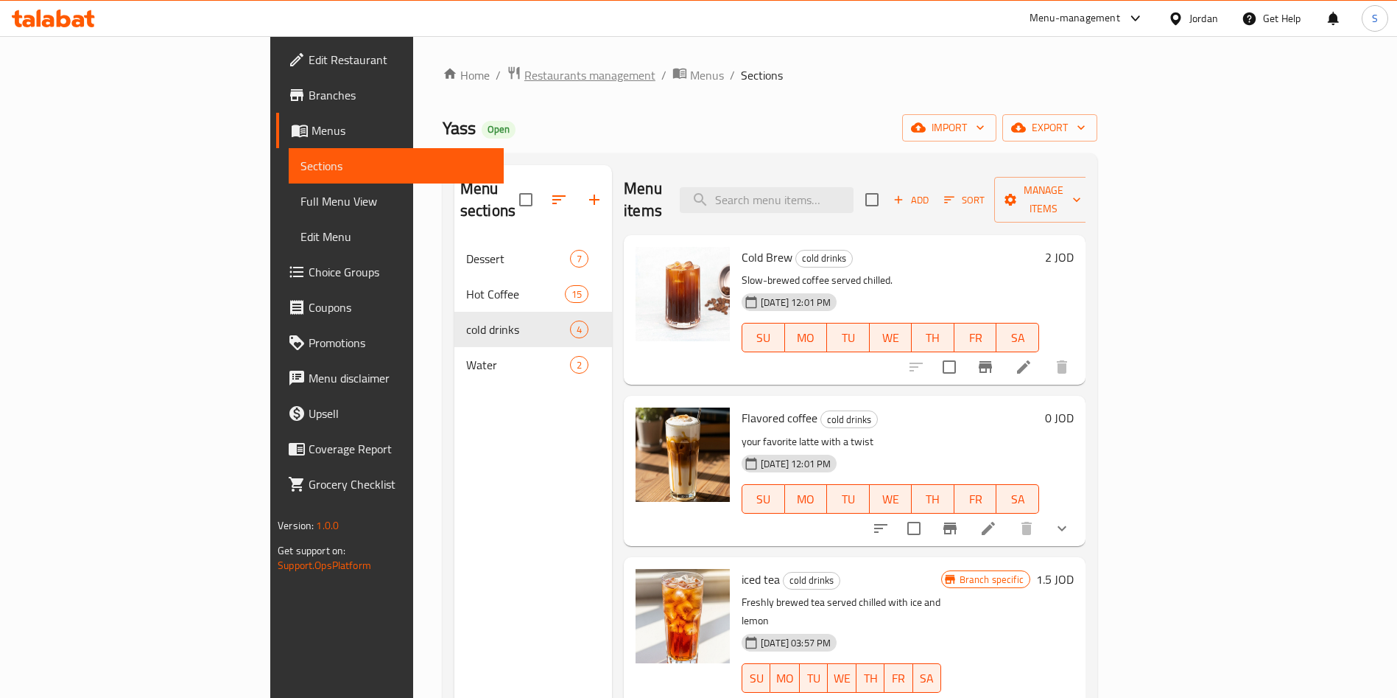
click at [524, 80] on span "Restaurants management" at bounding box center [589, 75] width 131 height 18
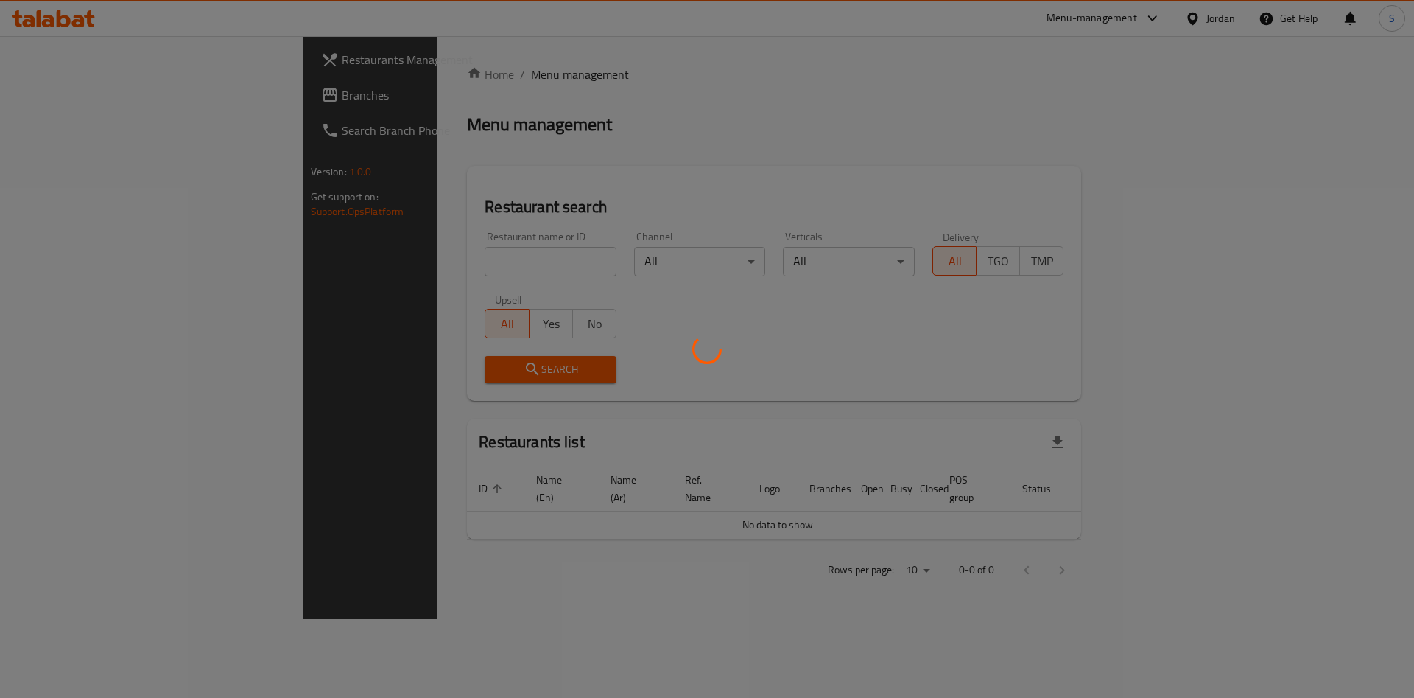
click at [418, 262] on div at bounding box center [707, 349] width 1414 height 698
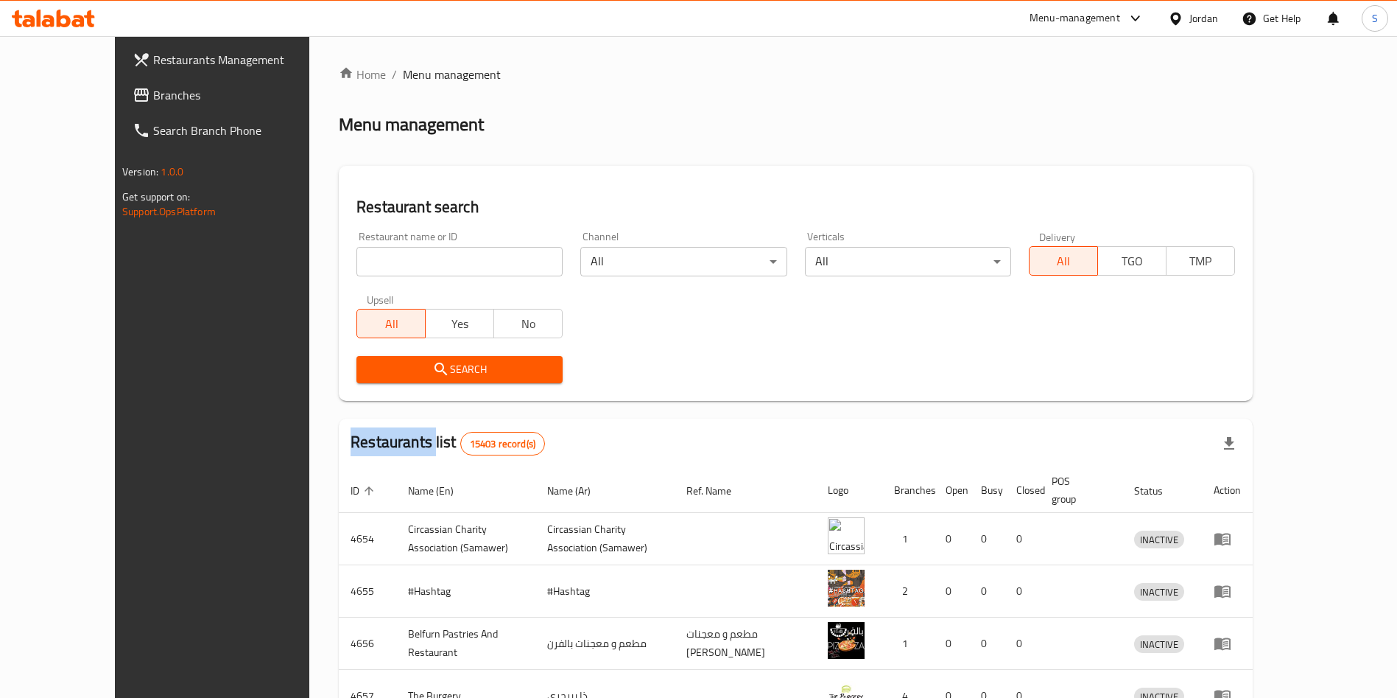
click at [418, 262] on div "Home / Menu management Menu management Restaurant search Restaurant name or ID …" at bounding box center [796, 576] width 914 height 1020
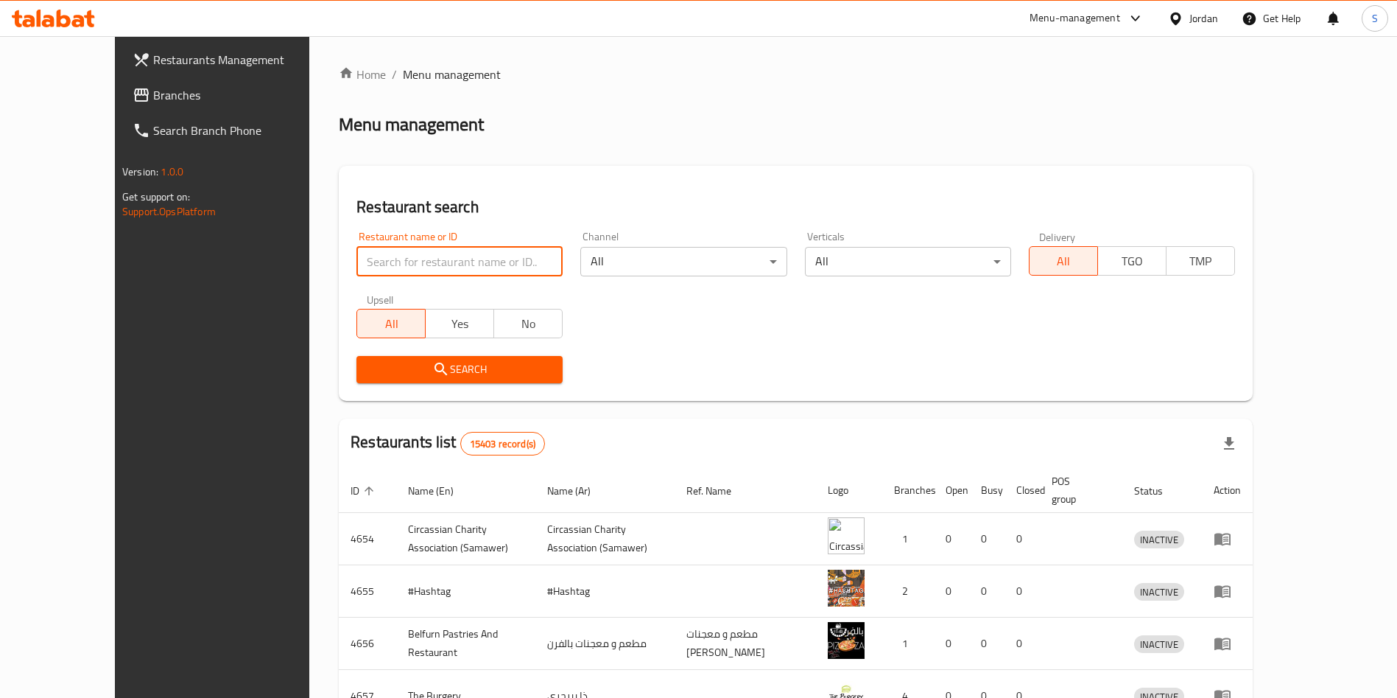
click at [418, 262] on input "search" at bounding box center [460, 261] width 206 height 29
type input "steak 501"
click at [401, 274] on input "steak 501" at bounding box center [460, 261] width 206 height 29
click at [1115, 35] on div "Menu-management" at bounding box center [1087, 18] width 138 height 35
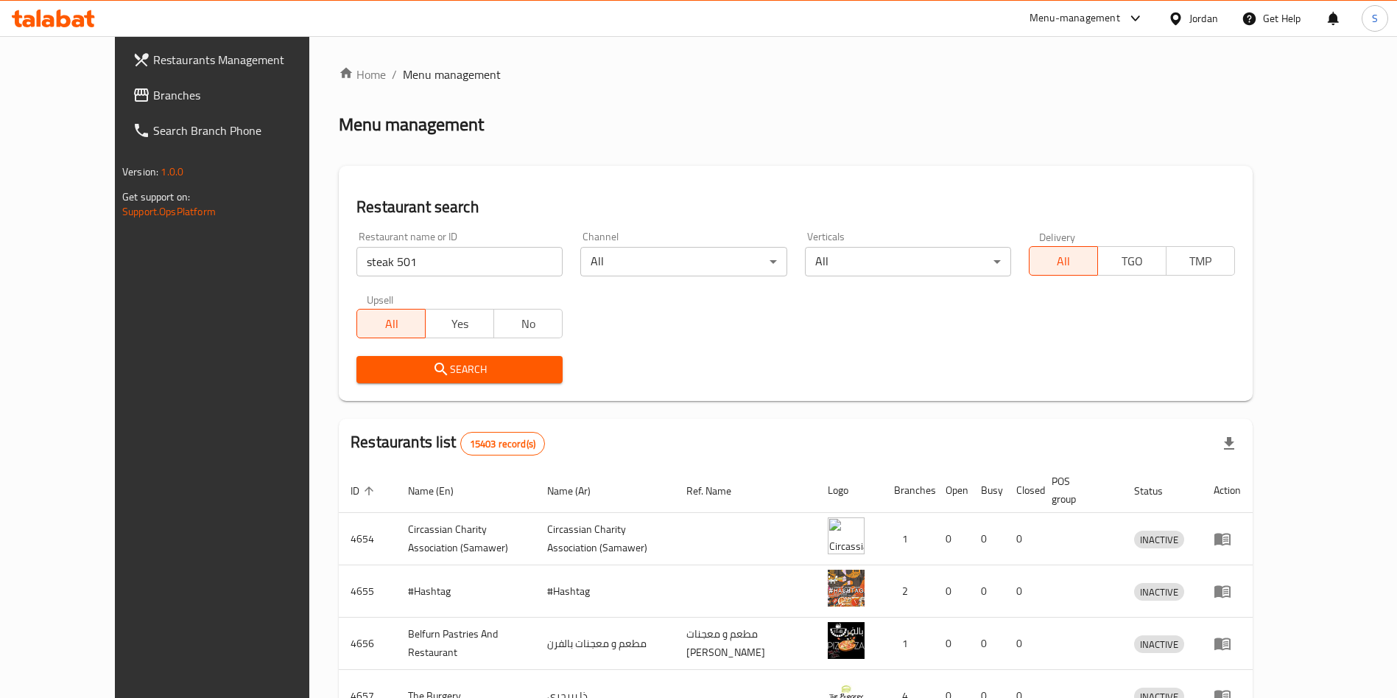
click at [1103, 17] on div "Menu-management" at bounding box center [1075, 19] width 91 height 18
click at [1010, 105] on div "Agent Campaigns Center" at bounding box center [991, 99] width 111 height 16
